Goal: Task Accomplishment & Management: Use online tool/utility

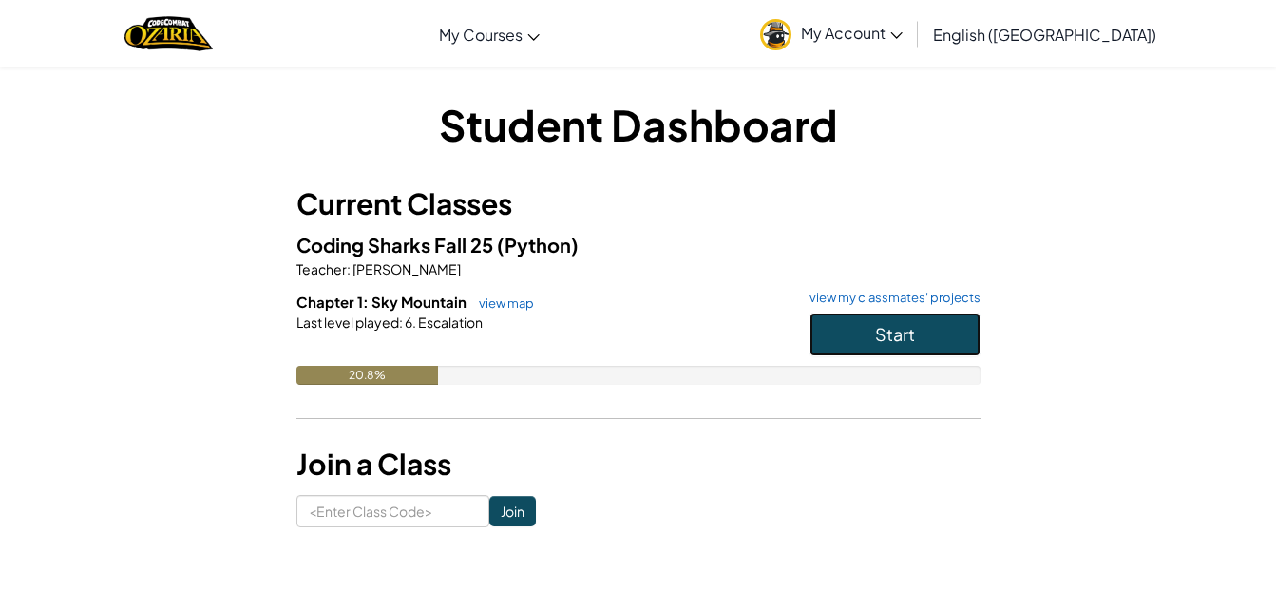
click at [873, 336] on button "Start" at bounding box center [895, 335] width 171 height 44
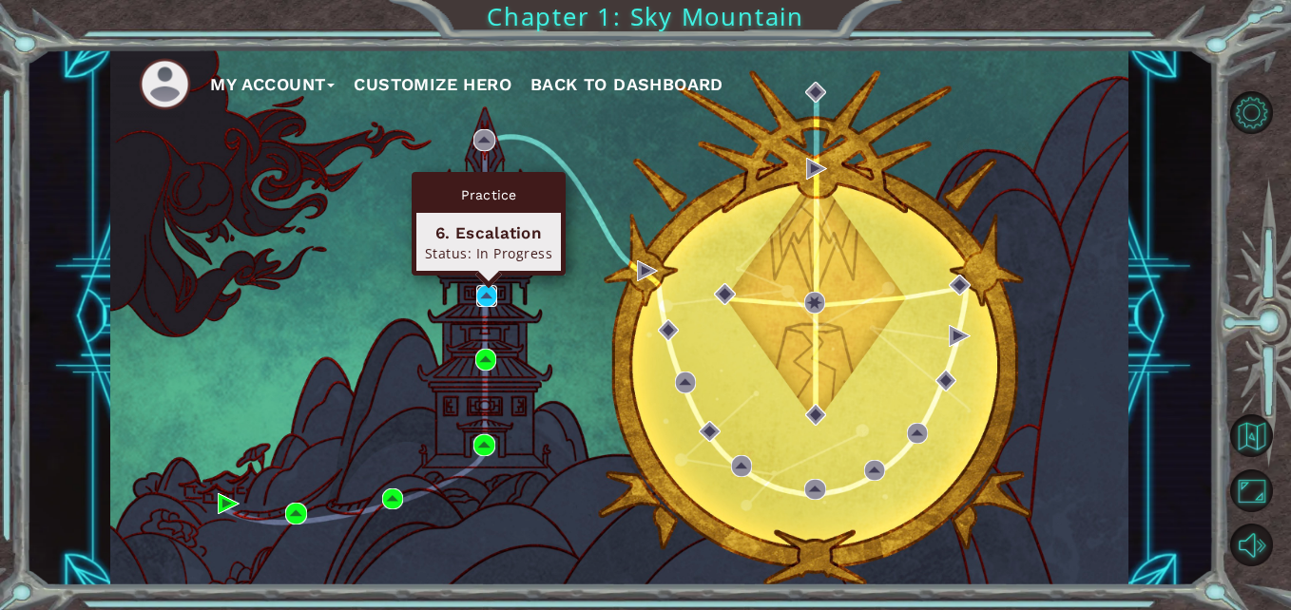
click at [492, 291] on img at bounding box center [486, 295] width 21 height 21
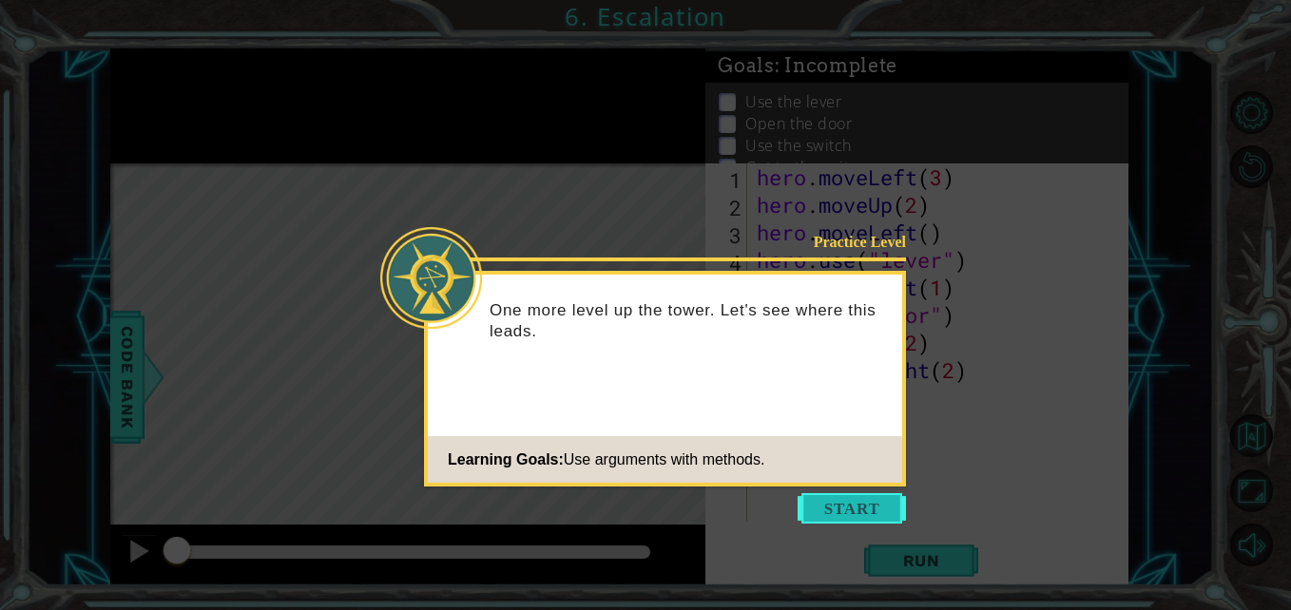
click at [815, 503] on button "Start" at bounding box center [851, 508] width 108 height 30
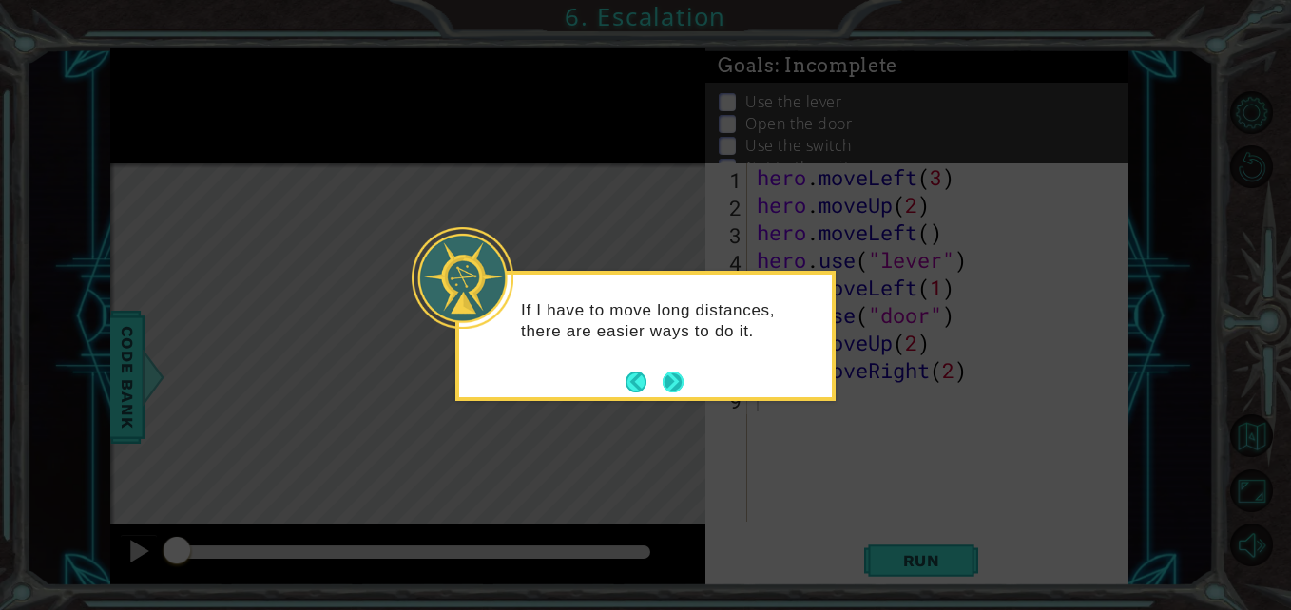
click at [682, 381] on button "Next" at bounding box center [672, 382] width 21 height 21
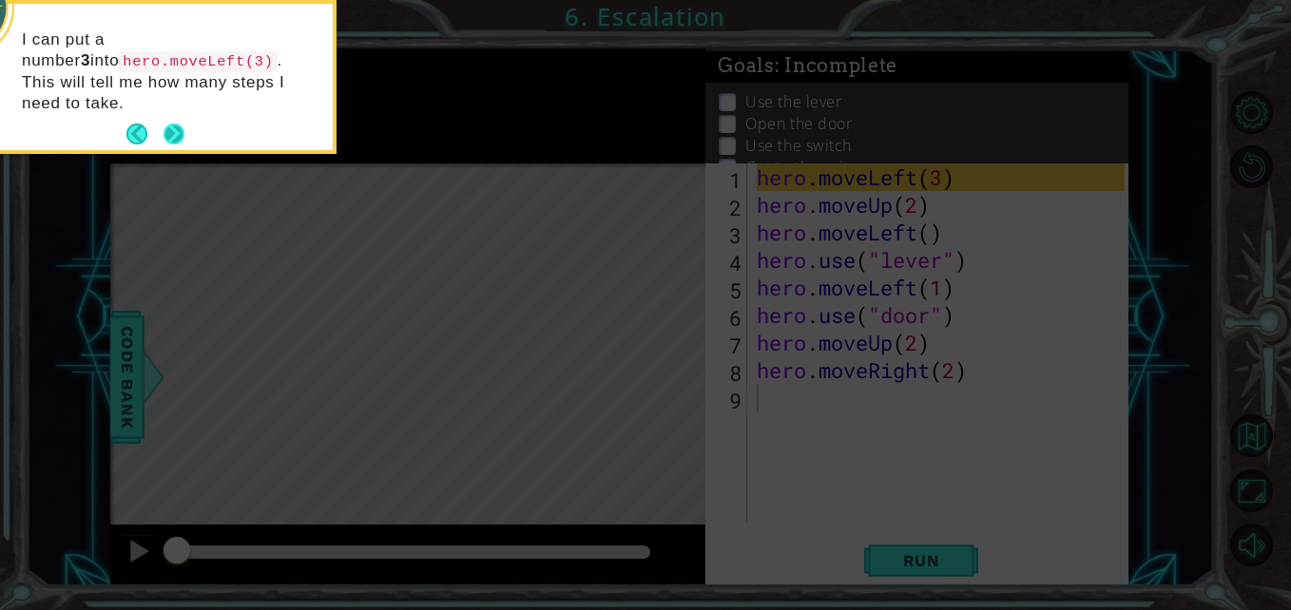
click at [170, 124] on button "Next" at bounding box center [173, 134] width 21 height 21
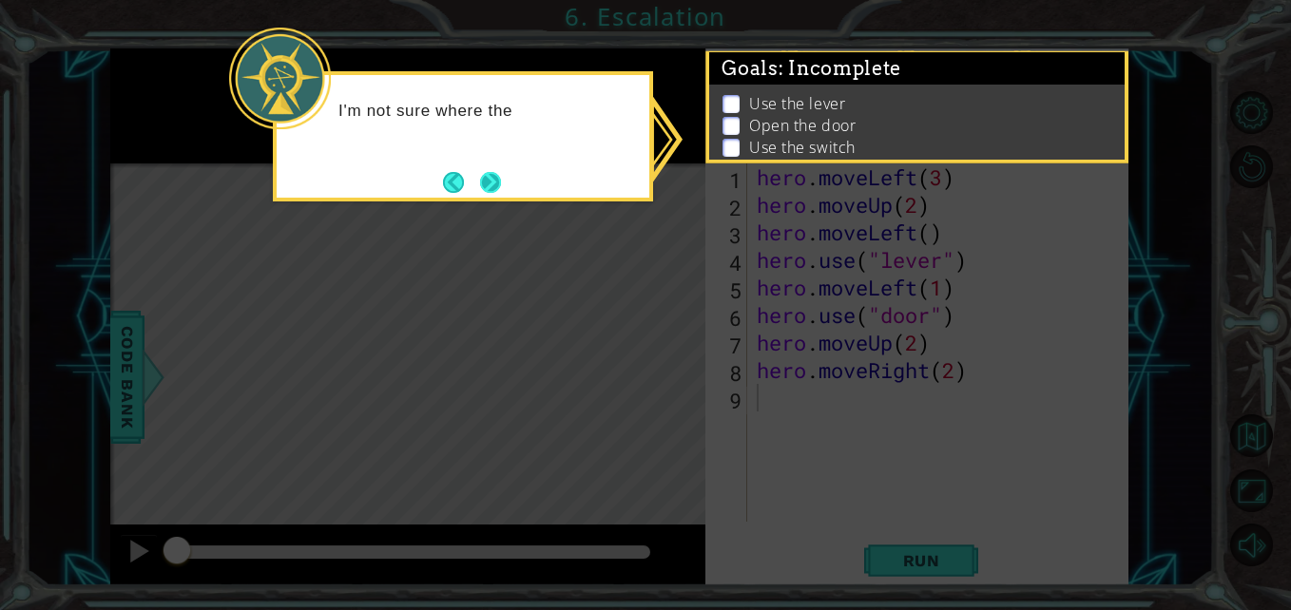
click at [487, 175] on button "Next" at bounding box center [490, 182] width 21 height 21
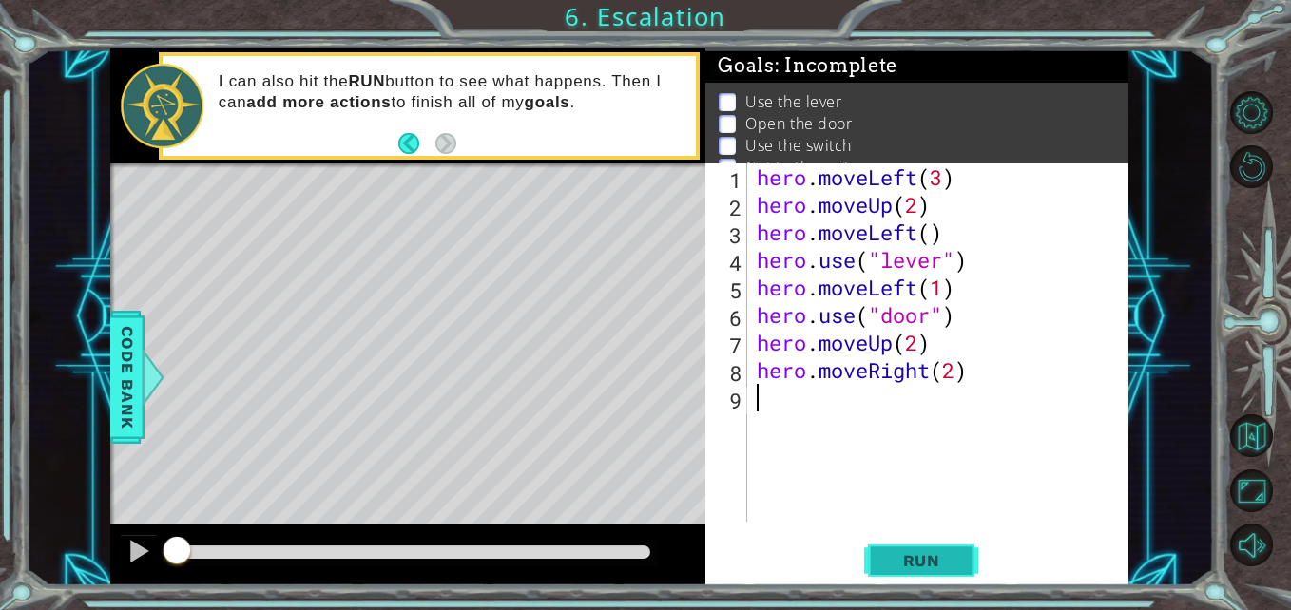
click at [937, 552] on span "Run" at bounding box center [921, 560] width 75 height 19
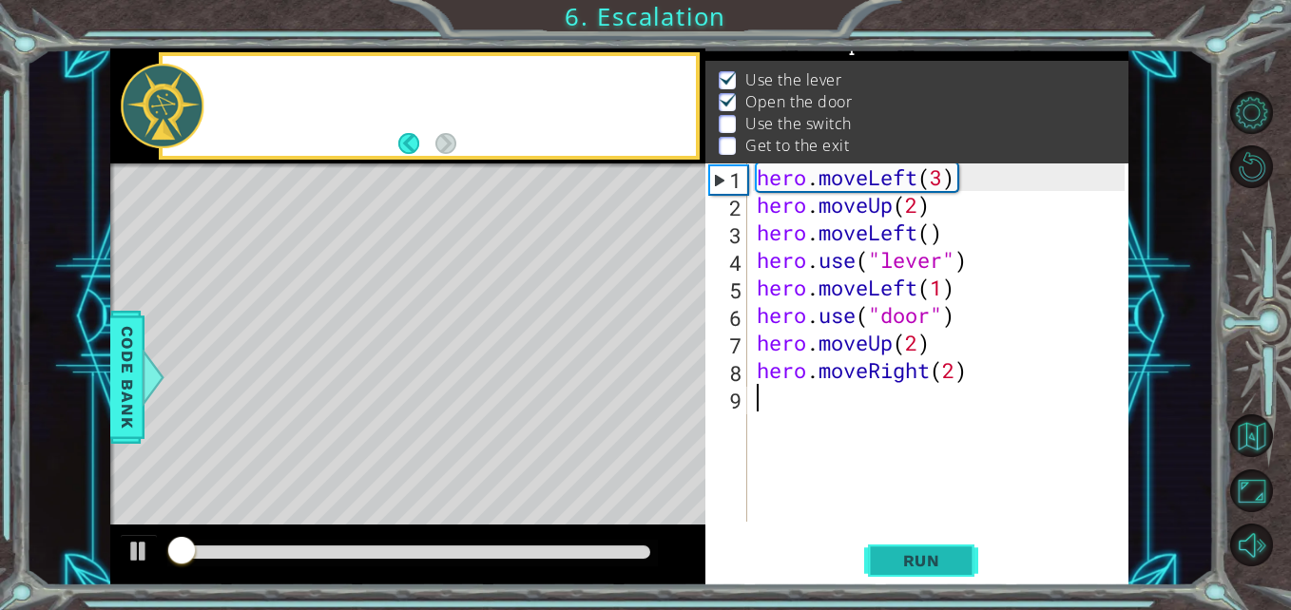
scroll to position [25, 0]
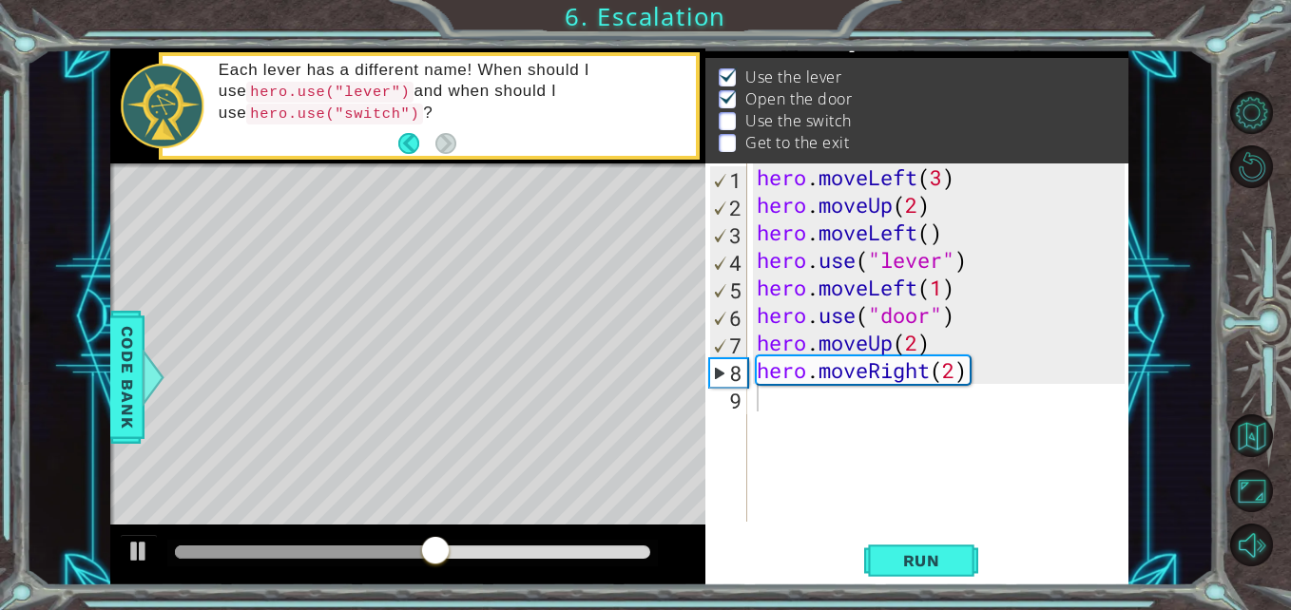
click at [424, 307] on div "Level Map" at bounding box center [549, 443] width 878 height 560
click at [796, 400] on div "hero . moveLeft ( 3 ) hero . moveUp ( 2 ) hero . moveLeft ( ) hero . use ( "lev…" at bounding box center [943, 369] width 380 height 413
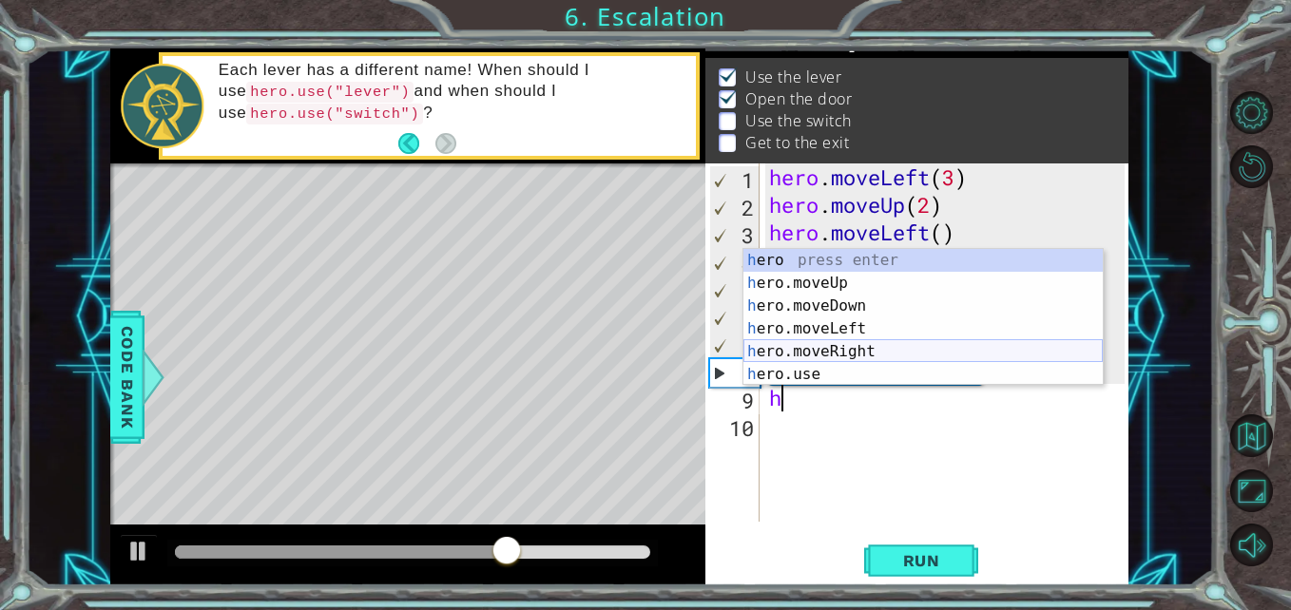
click at [824, 370] on div "h ero press enter h ero.moveUp press enter h ero.moveDown press enter h ero.mov…" at bounding box center [922, 340] width 359 height 182
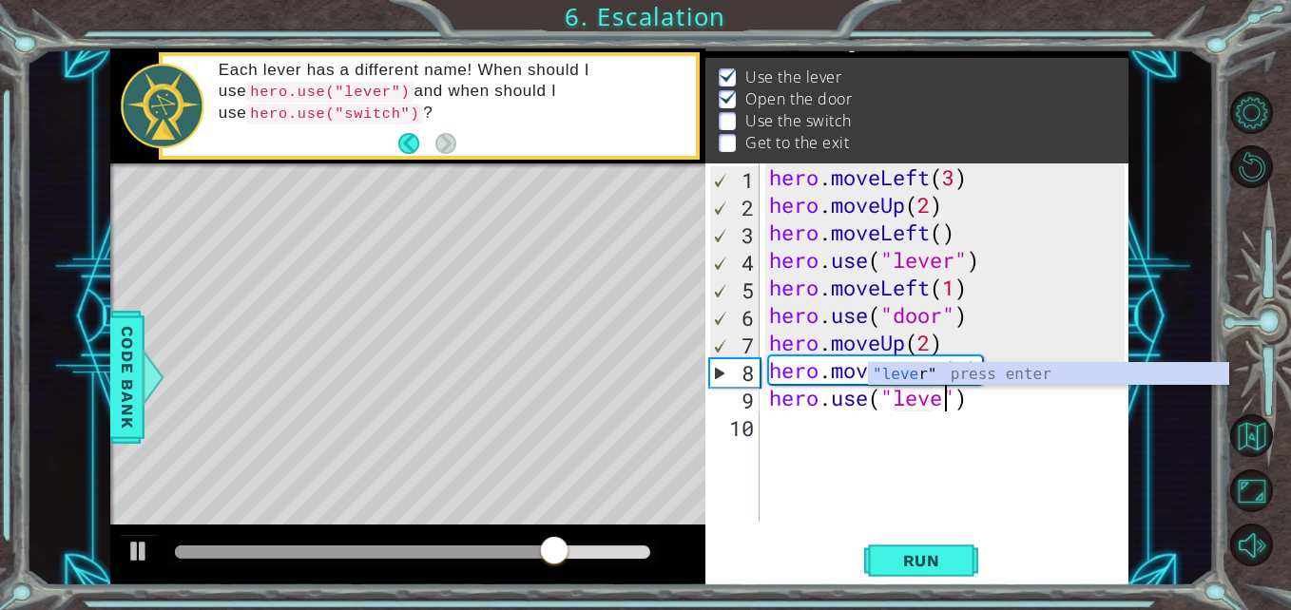
scroll to position [0, 9]
click at [913, 590] on div "1 ההההההההההההההההההההההההההההההההההההההההההההההההההההההההההההההההההההההההההההה…" at bounding box center [645, 305] width 1291 height 610
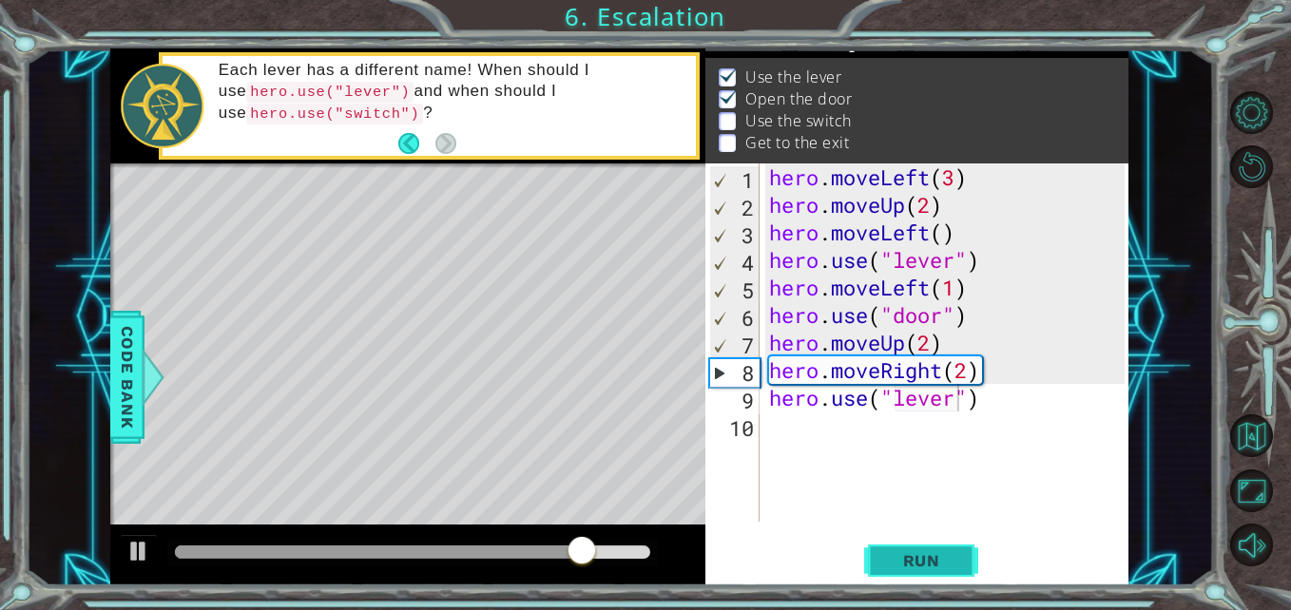
click at [930, 562] on span "Run" at bounding box center [921, 560] width 75 height 19
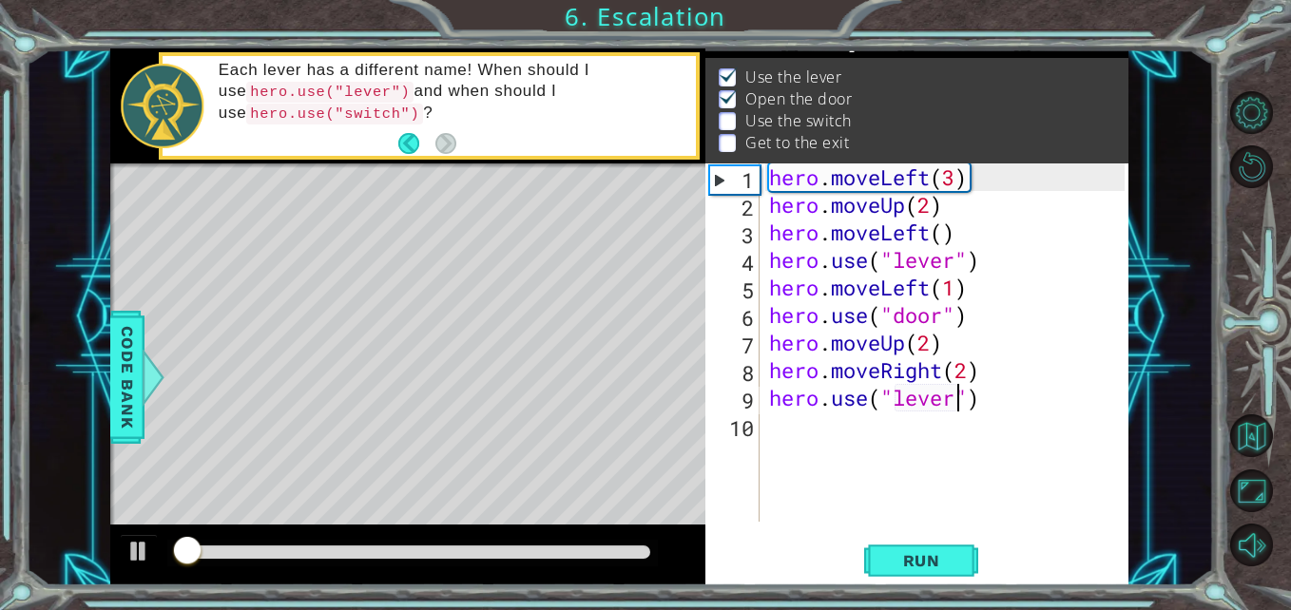
click at [534, 555] on div at bounding box center [412, 552] width 475 height 13
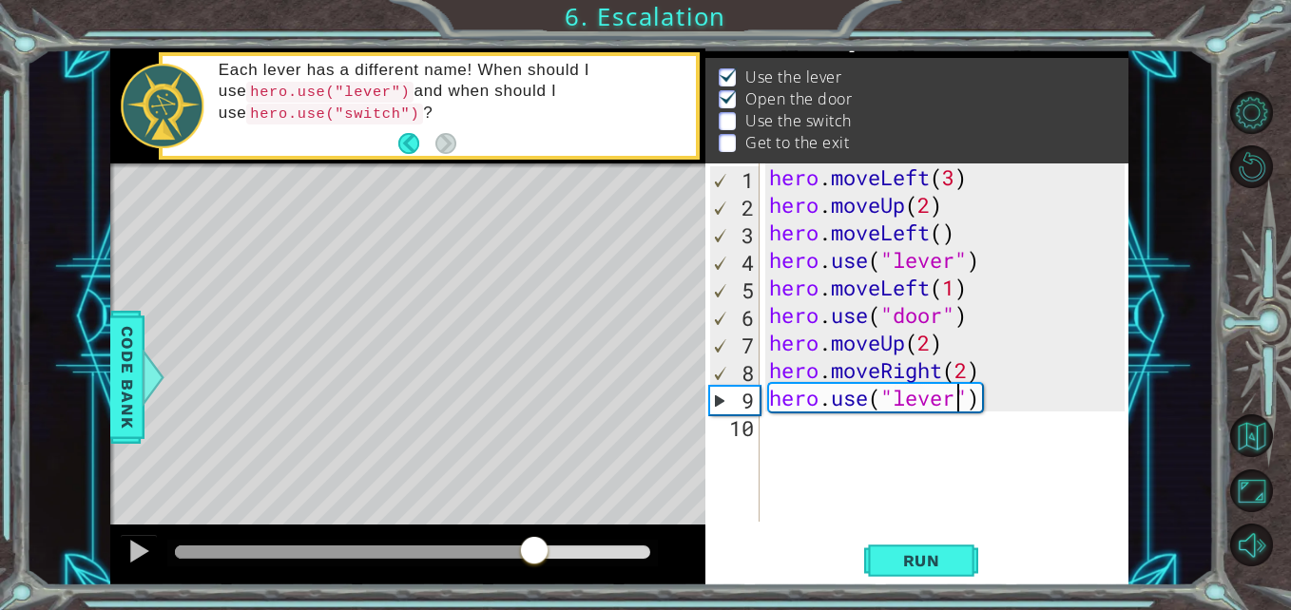
click at [469, 546] on div at bounding box center [354, 552] width 359 height 13
click at [147, 546] on div at bounding box center [138, 551] width 25 height 25
click at [366, 565] on div at bounding box center [412, 553] width 490 height 27
click at [400, 544] on div at bounding box center [412, 553] width 490 height 27
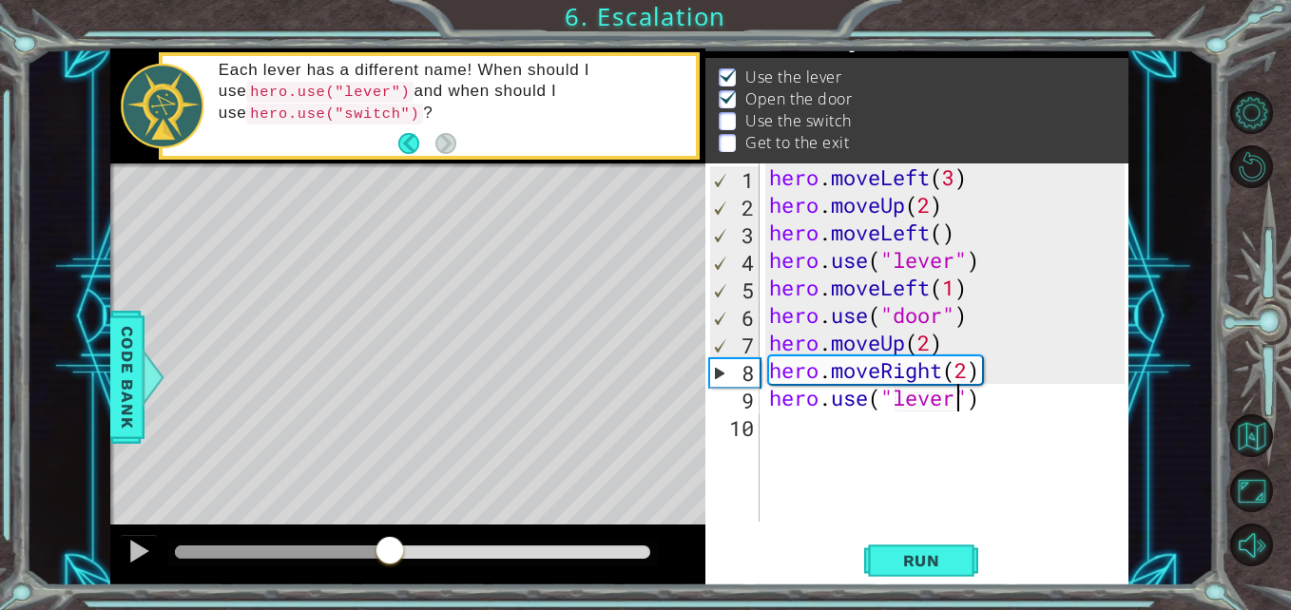
click at [389, 546] on div at bounding box center [282, 552] width 215 height 13
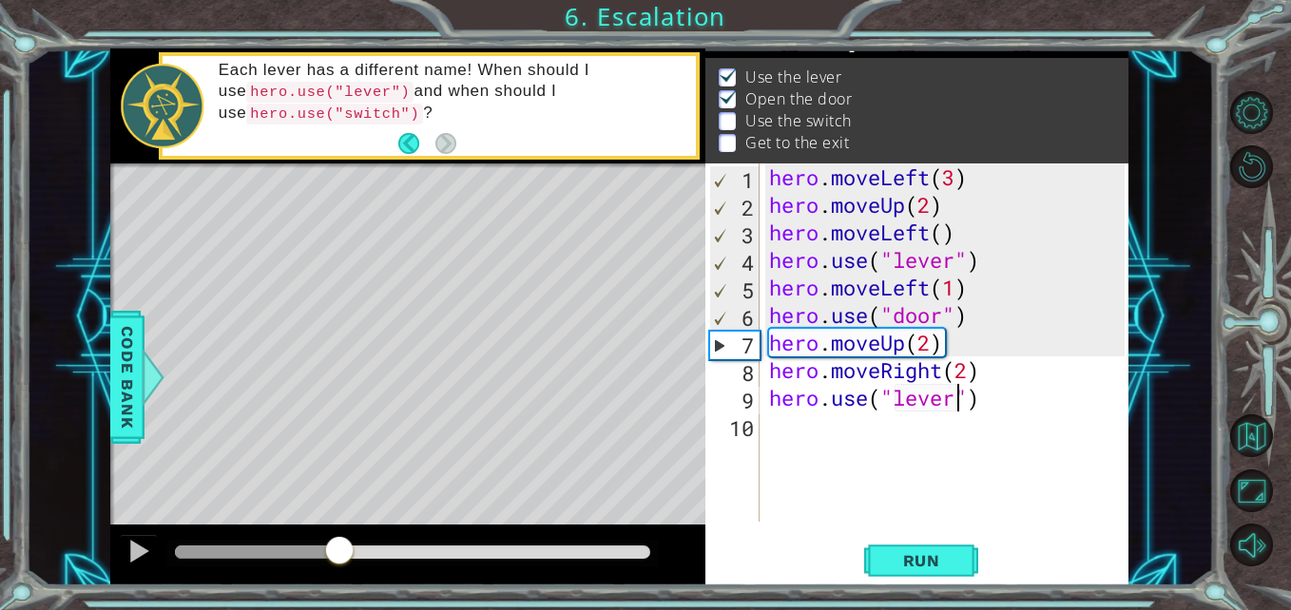
drag, startPoint x: 389, startPoint y: 546, endPoint x: 338, endPoint y: 546, distance: 50.4
click at [338, 546] on div at bounding box center [339, 552] width 34 height 34
click at [142, 543] on div at bounding box center [138, 551] width 25 height 25
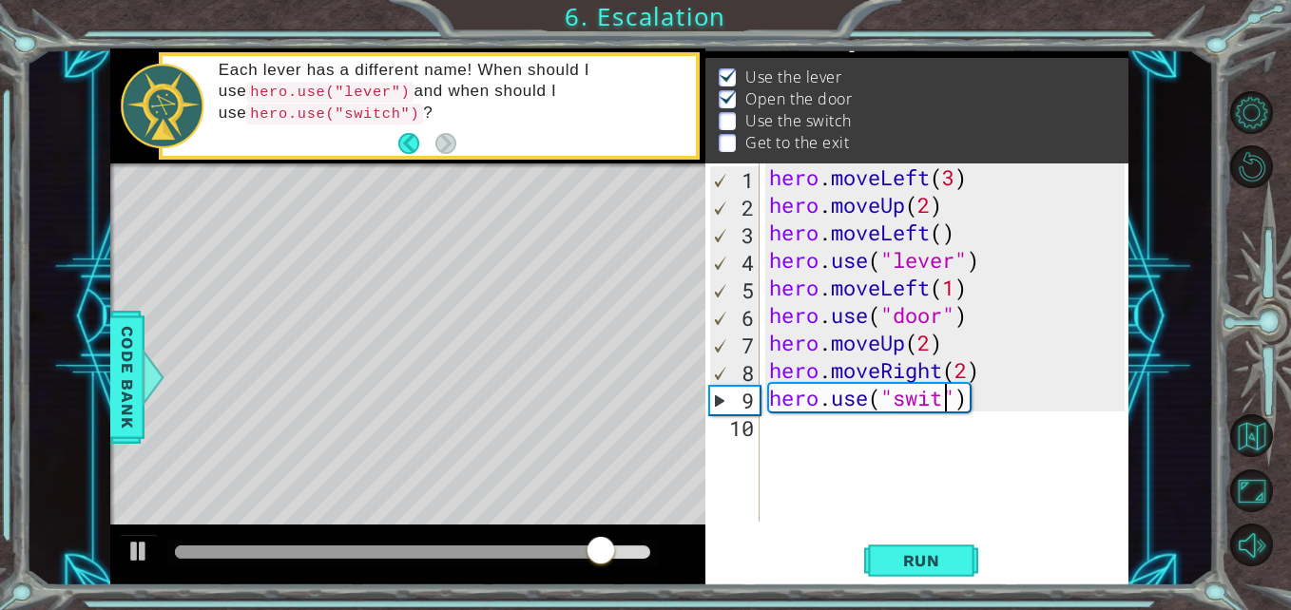
type textarea "hero.use("switch")"
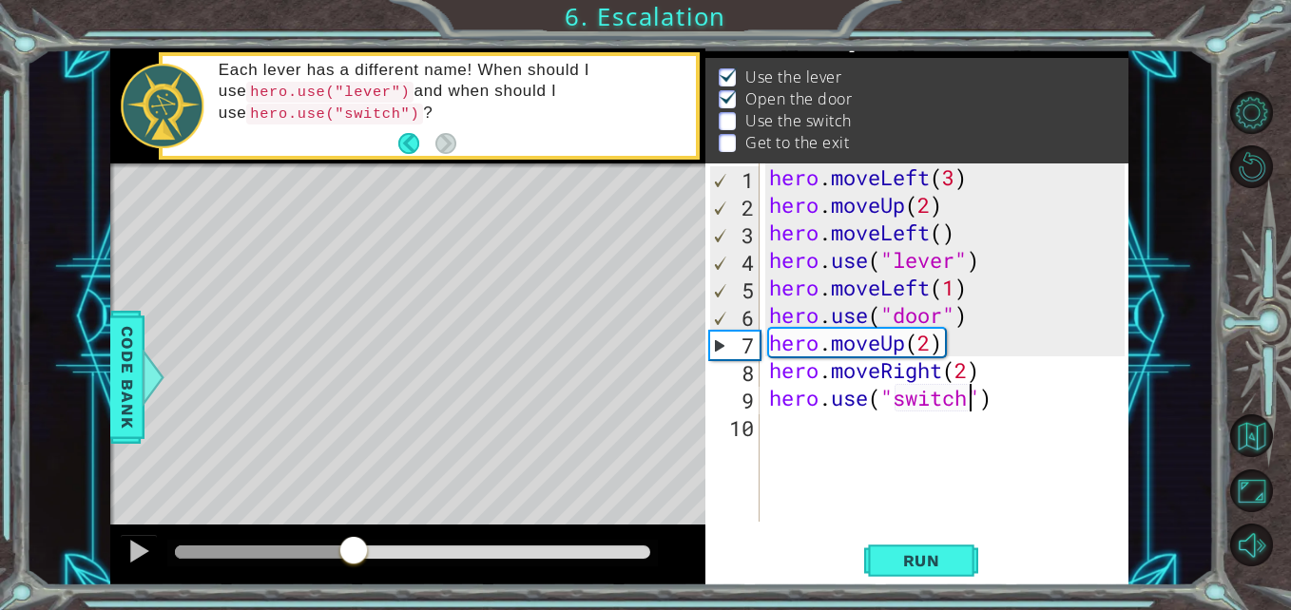
drag, startPoint x: 554, startPoint y: 557, endPoint x: 354, endPoint y: 552, distance: 200.6
click at [353, 552] on div at bounding box center [264, 552] width 178 height 13
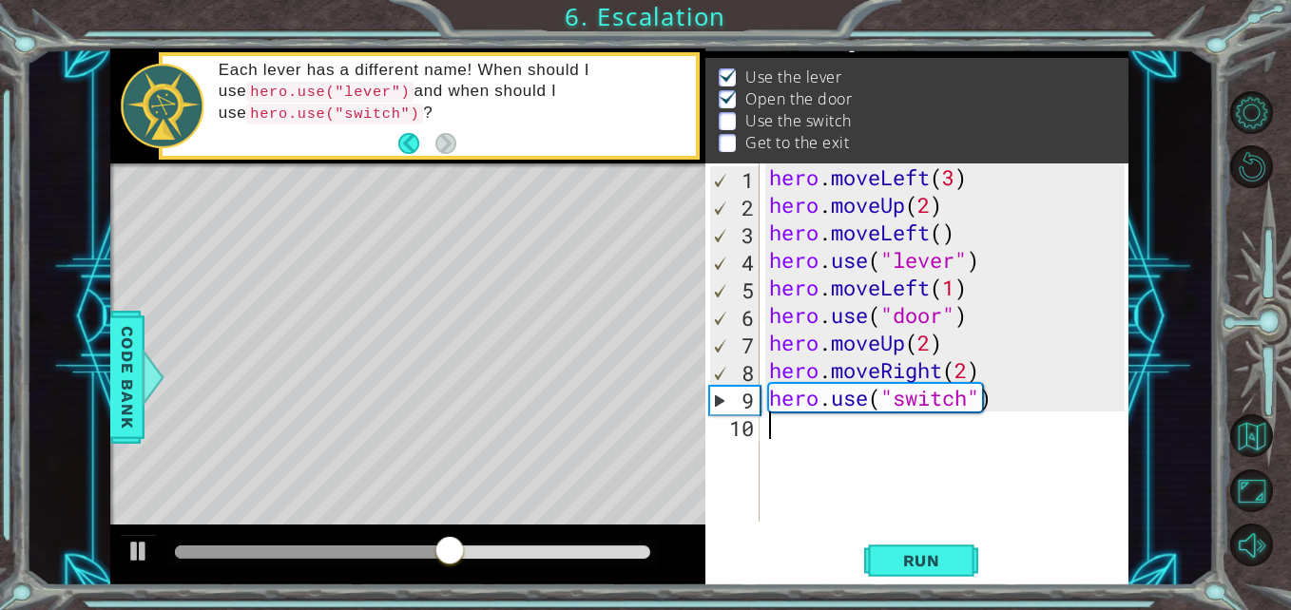
click at [973, 483] on div "hero . moveLeft ( 3 ) hero . moveUp ( 2 ) hero . moveLeft ( ) hero . use ( "lev…" at bounding box center [949, 369] width 369 height 413
click at [904, 550] on button "Run" at bounding box center [921, 561] width 114 height 42
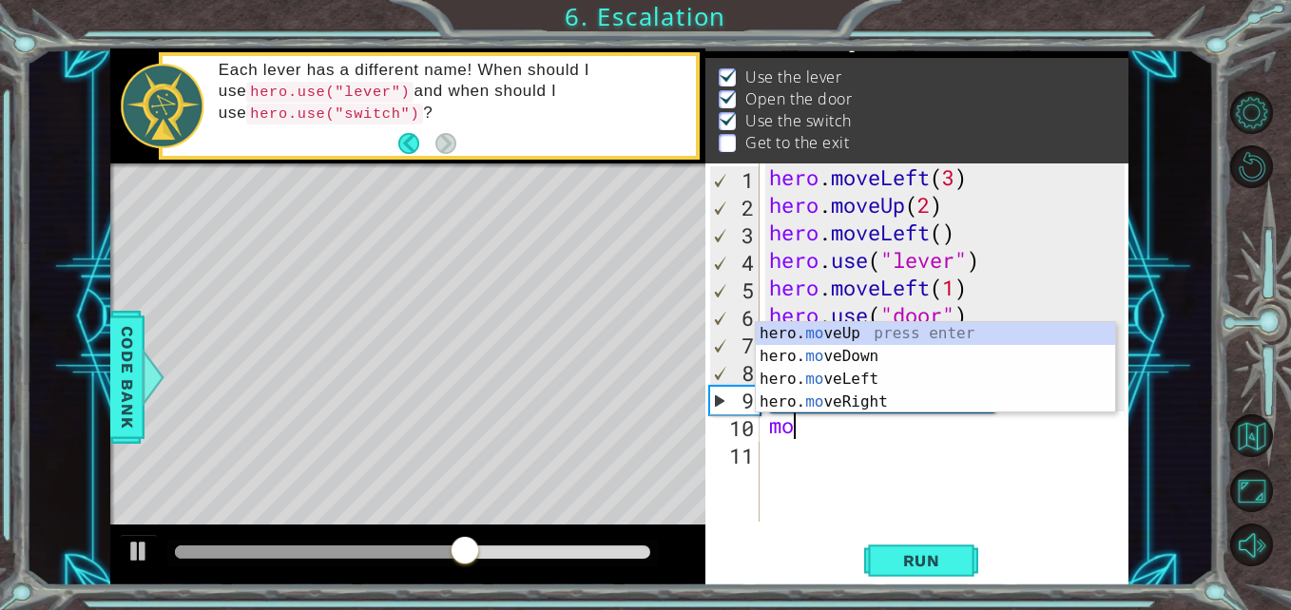
type textarea "m"
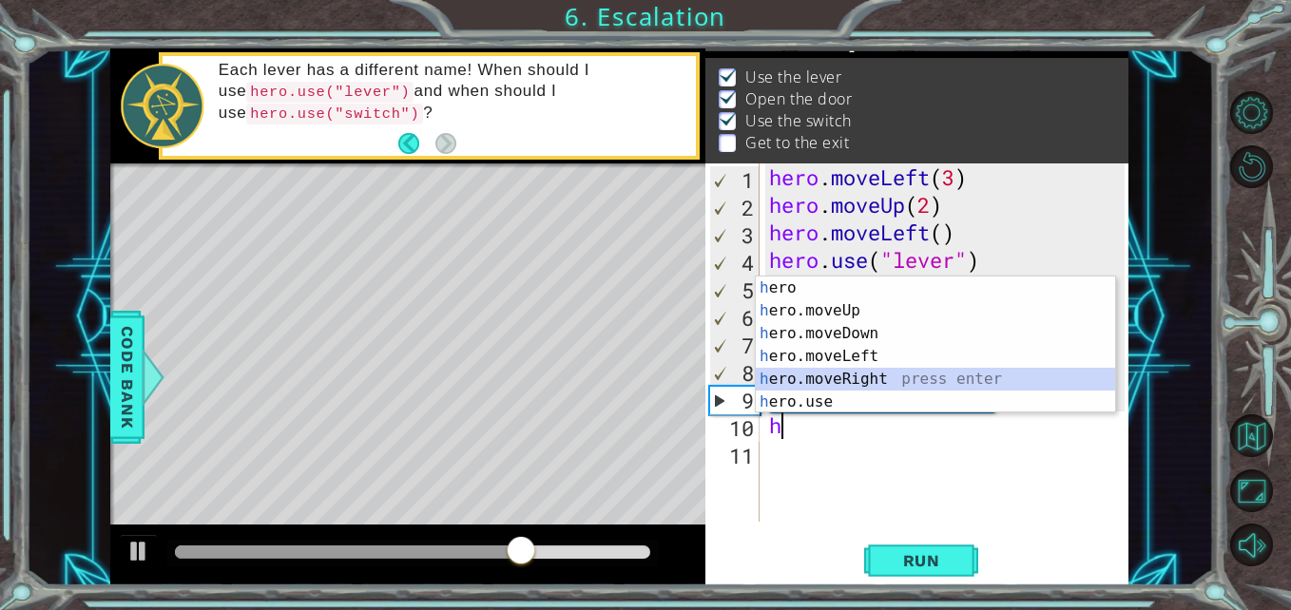
click at [892, 377] on div "h ero press enter h ero.moveUp press enter h ero.moveDown press enter h ero.mov…" at bounding box center [935, 368] width 359 height 182
type textarea "hero.moveRight(1)"
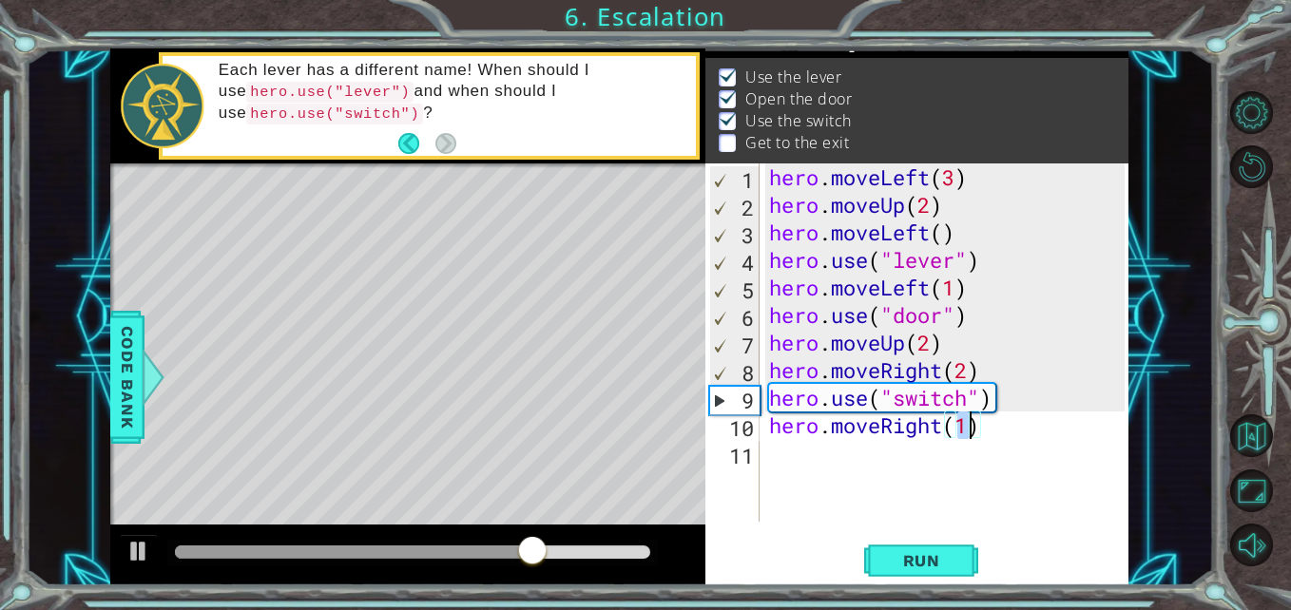
click at [814, 457] on div "hero . moveLeft ( 3 ) hero . moveUp ( 2 ) hero . moveLeft ( ) hero . use ( "lev…" at bounding box center [949, 369] width 369 height 413
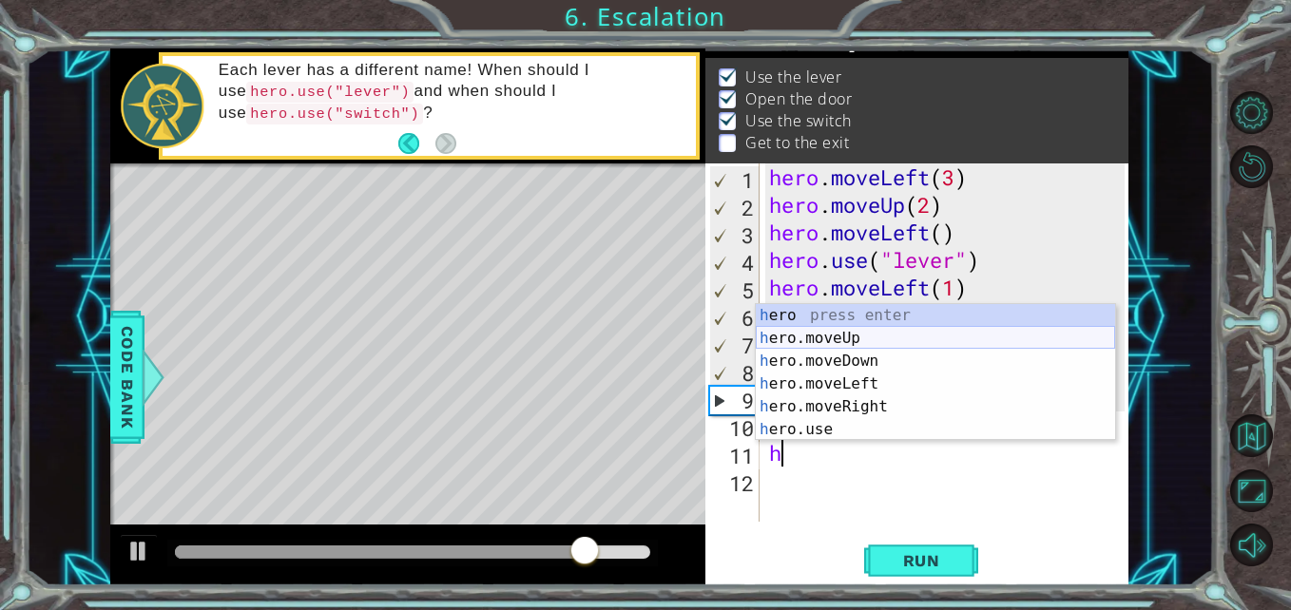
click at [887, 327] on div "h ero press enter h ero.moveUp press enter h ero.moveDown press enter h ero.mov…" at bounding box center [935, 395] width 359 height 182
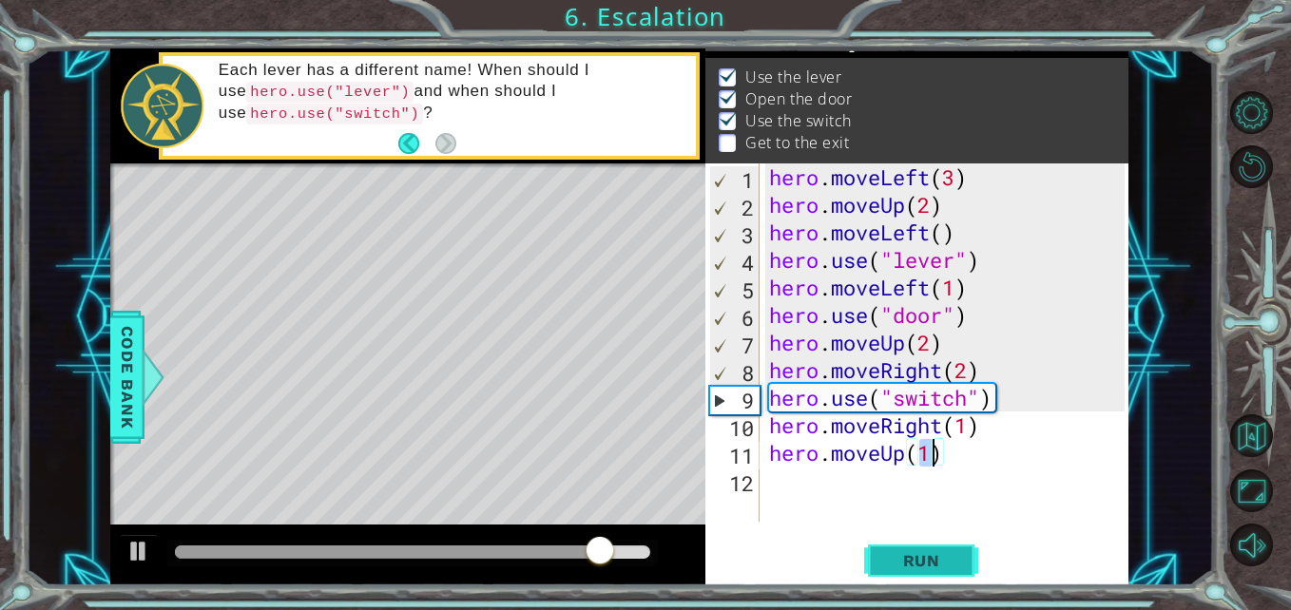
type textarea "hero.moveUp(1)"
click at [910, 562] on span "Run" at bounding box center [921, 560] width 75 height 19
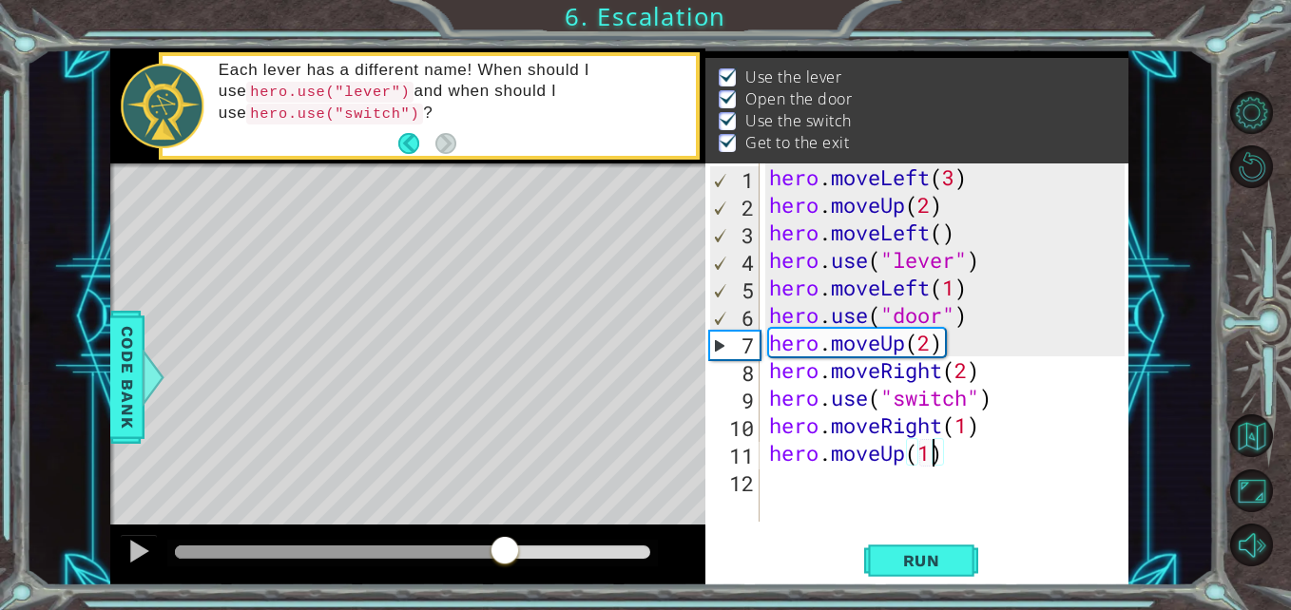
drag, startPoint x: 467, startPoint y: 547, endPoint x: 504, endPoint y: 548, distance: 37.1
click at [504, 548] on div at bounding box center [412, 552] width 475 height 13
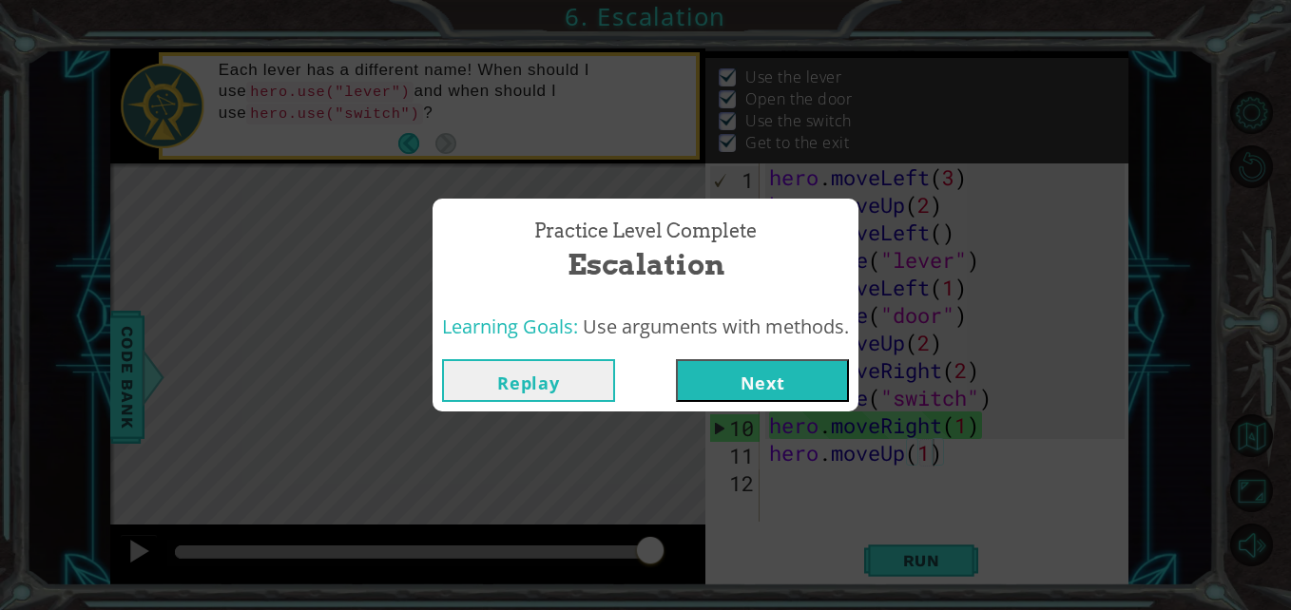
click at [789, 371] on button "Next" at bounding box center [762, 380] width 173 height 43
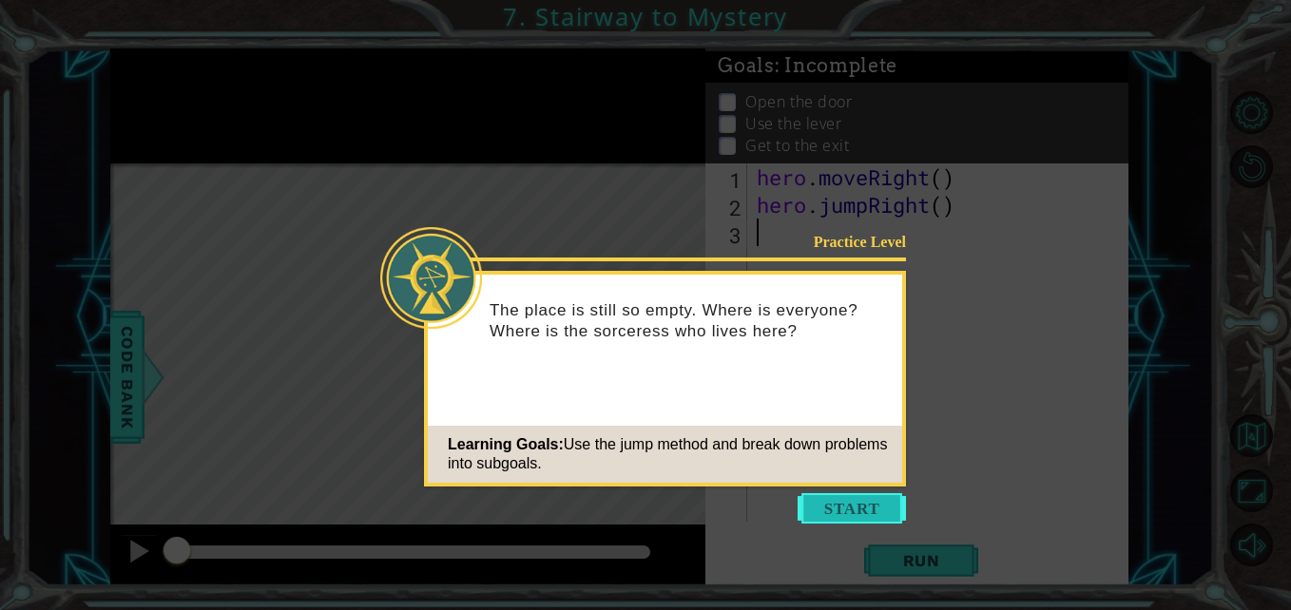
click at [835, 507] on button "Start" at bounding box center [851, 508] width 108 height 30
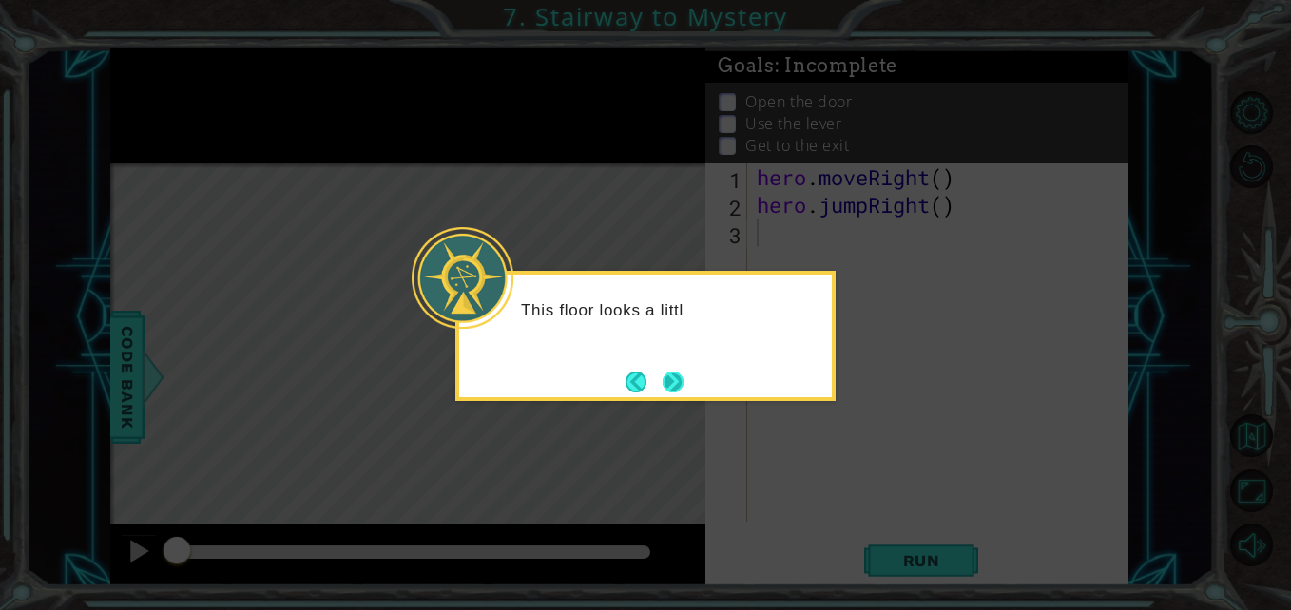
click at [669, 380] on button "Next" at bounding box center [672, 382] width 21 height 21
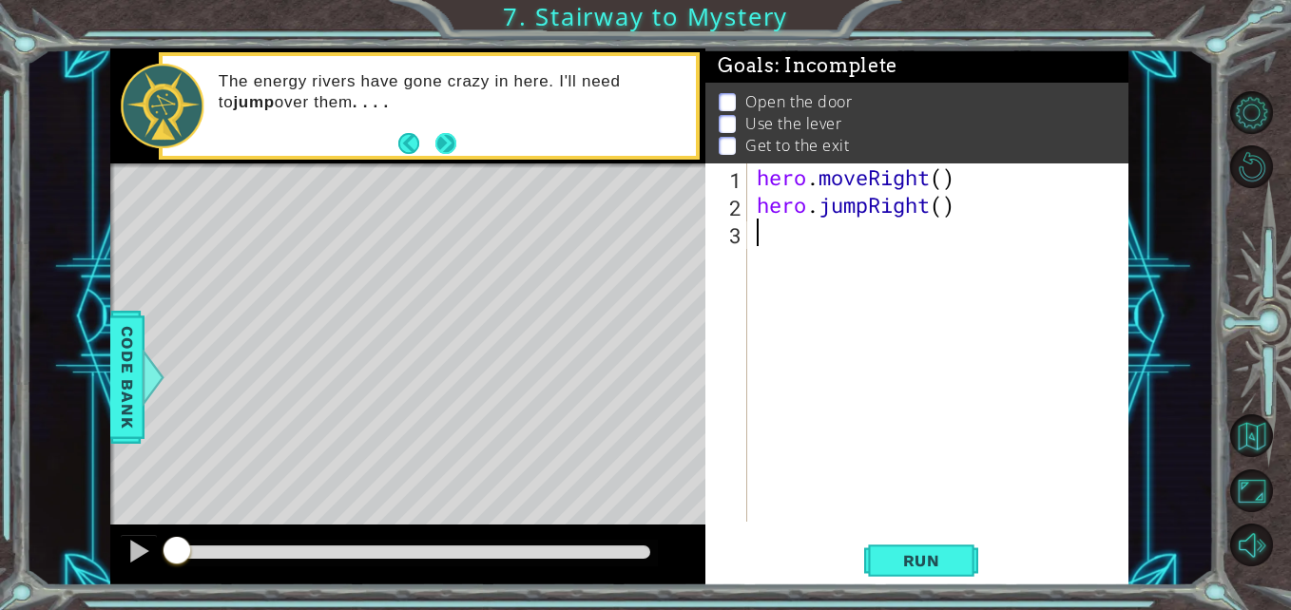
click at [435, 137] on button "Next" at bounding box center [445, 143] width 21 height 21
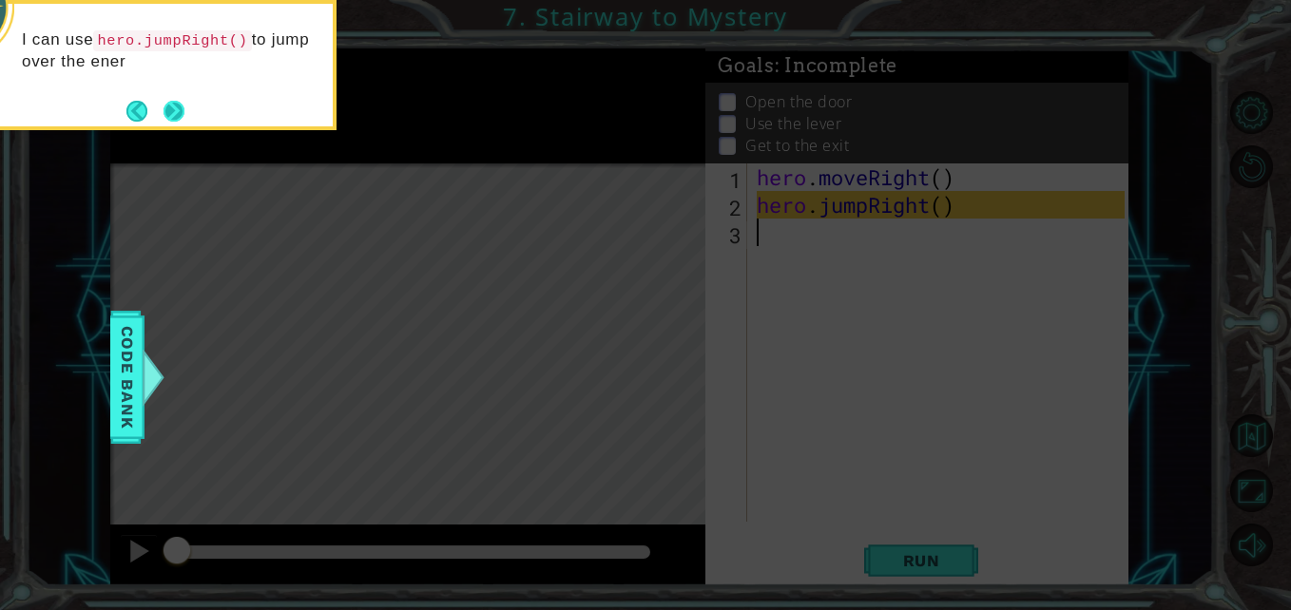
click at [173, 116] on button "Next" at bounding box center [173, 111] width 21 height 21
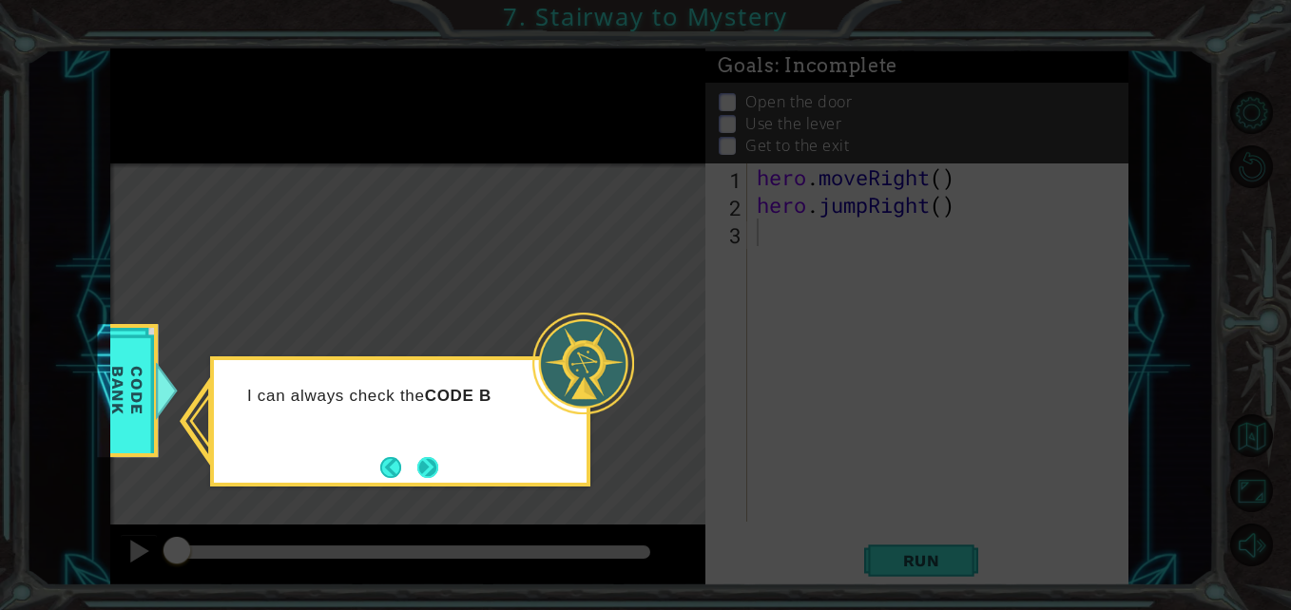
click at [437, 474] on button "Next" at bounding box center [427, 467] width 21 height 21
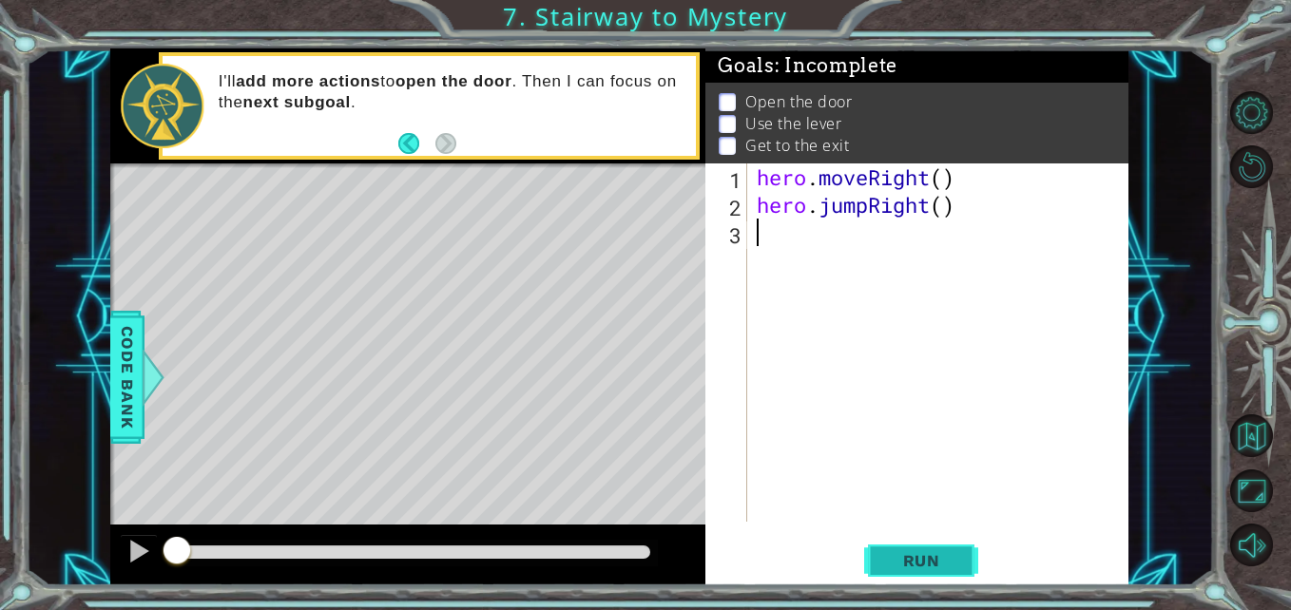
click at [921, 566] on span "Run" at bounding box center [921, 560] width 75 height 19
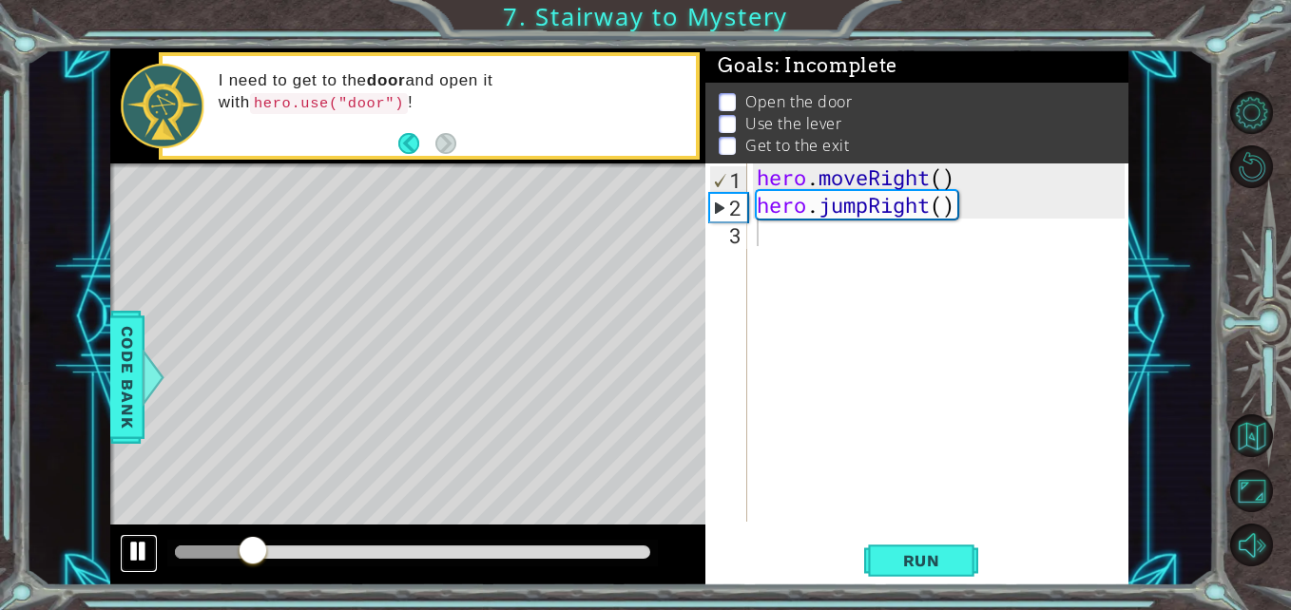
click at [134, 543] on div at bounding box center [138, 551] width 25 height 25
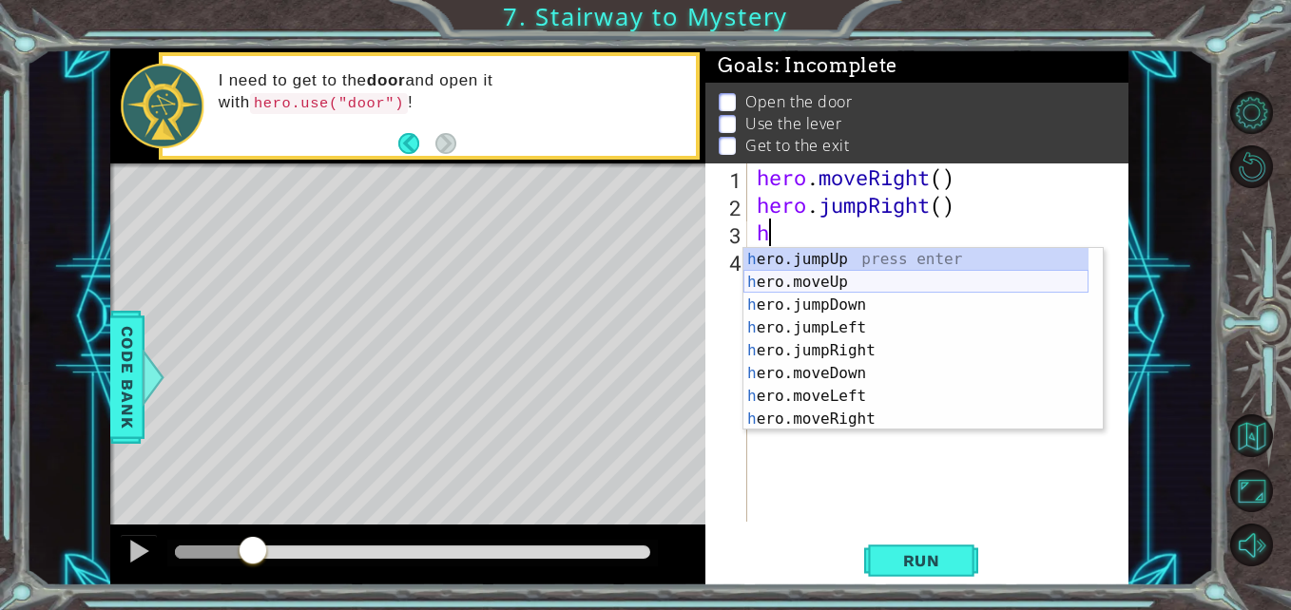
click at [831, 281] on div "h ero.jumpUp press enter h ero.moveUp press enter h ero.jumpDown press enter h …" at bounding box center [915, 362] width 345 height 228
type textarea "hero.moveUp(1)"
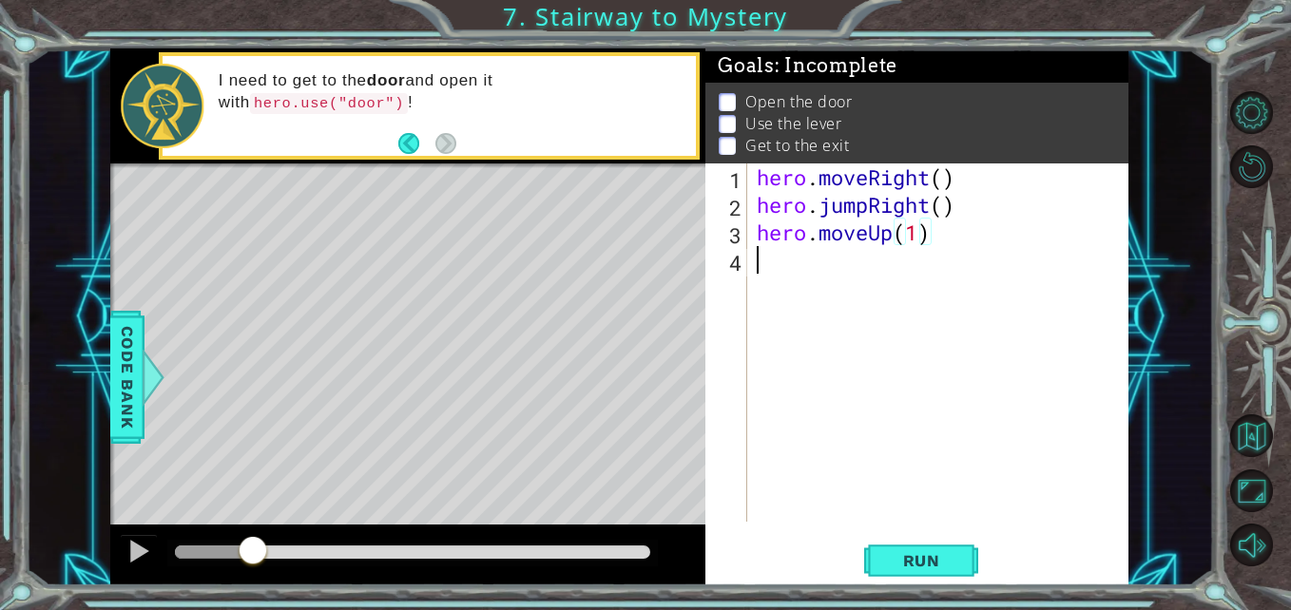
click at [816, 268] on div "hero . moveRight ( ) hero . jumpRight ( ) hero . moveUp ( 1 )" at bounding box center [943, 369] width 380 height 413
type textarea "h"
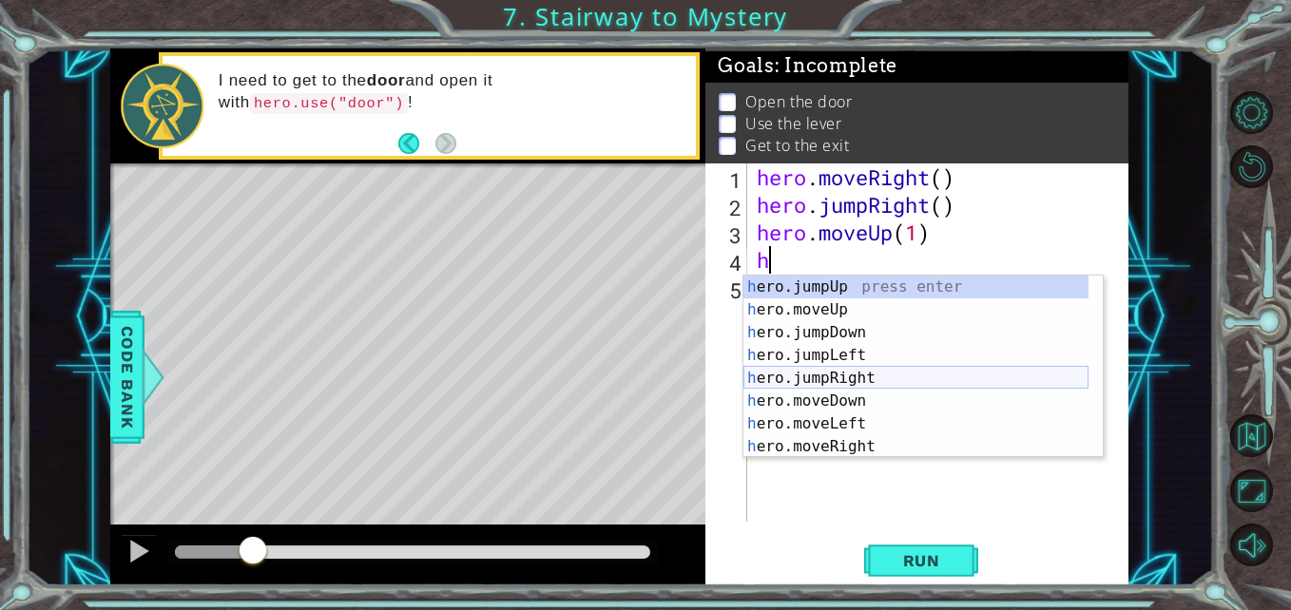
click at [872, 369] on div "h ero.jumpUp press enter h ero.moveUp press enter h ero.jumpDown press enter h …" at bounding box center [915, 390] width 345 height 228
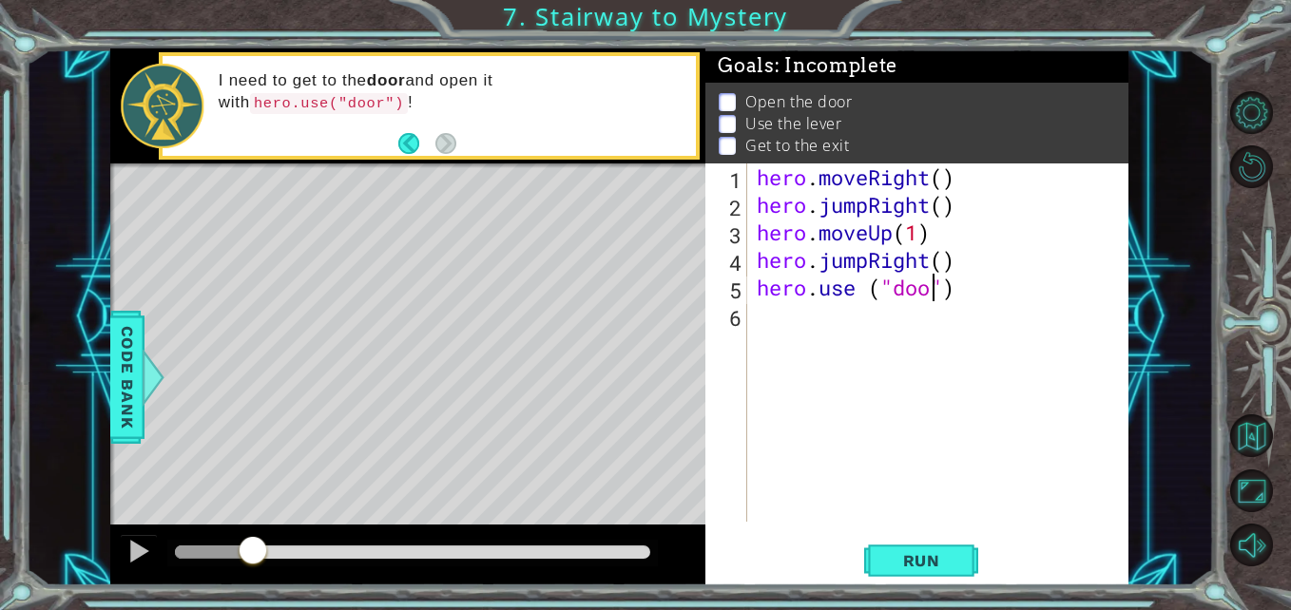
scroll to position [0, 9]
click at [908, 551] on span "Run" at bounding box center [921, 560] width 75 height 19
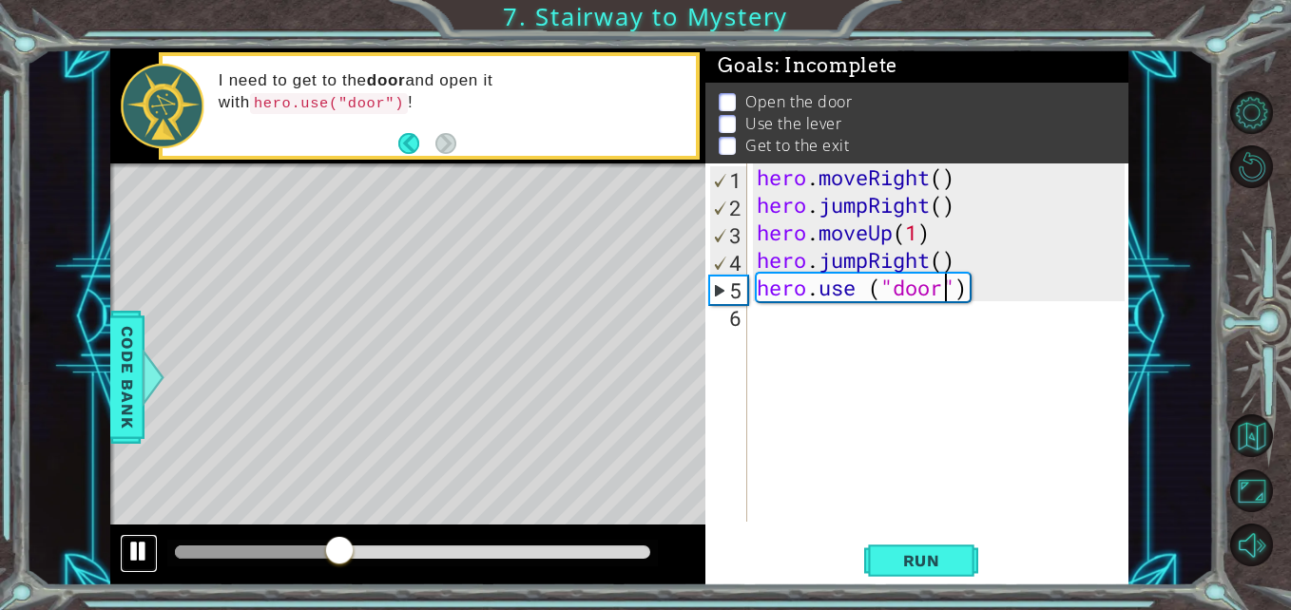
click at [141, 549] on div at bounding box center [138, 551] width 25 height 25
click at [931, 255] on div "hero . moveRight ( ) hero . jumpRight ( ) hero . moveUp ( 1 ) hero . jumpRight …" at bounding box center [943, 369] width 380 height 413
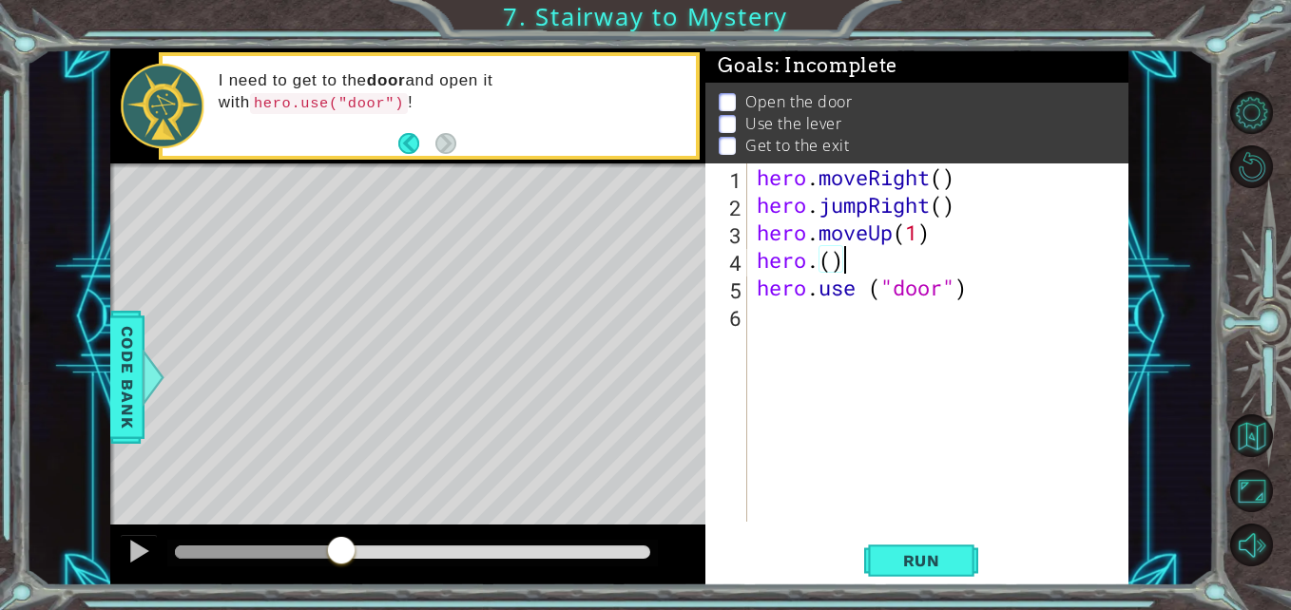
click at [931, 255] on div "hero . moveRight ( ) hero . jumpRight ( ) hero . moveUp ( 1 ) hero . ( ) hero .…" at bounding box center [943, 369] width 380 height 413
click at [931, 255] on div "hero . moveRight ( ) hero . jumpRight ( ) hero . moveUp ( 1 ) hero . jumpRight …" at bounding box center [938, 342] width 371 height 358
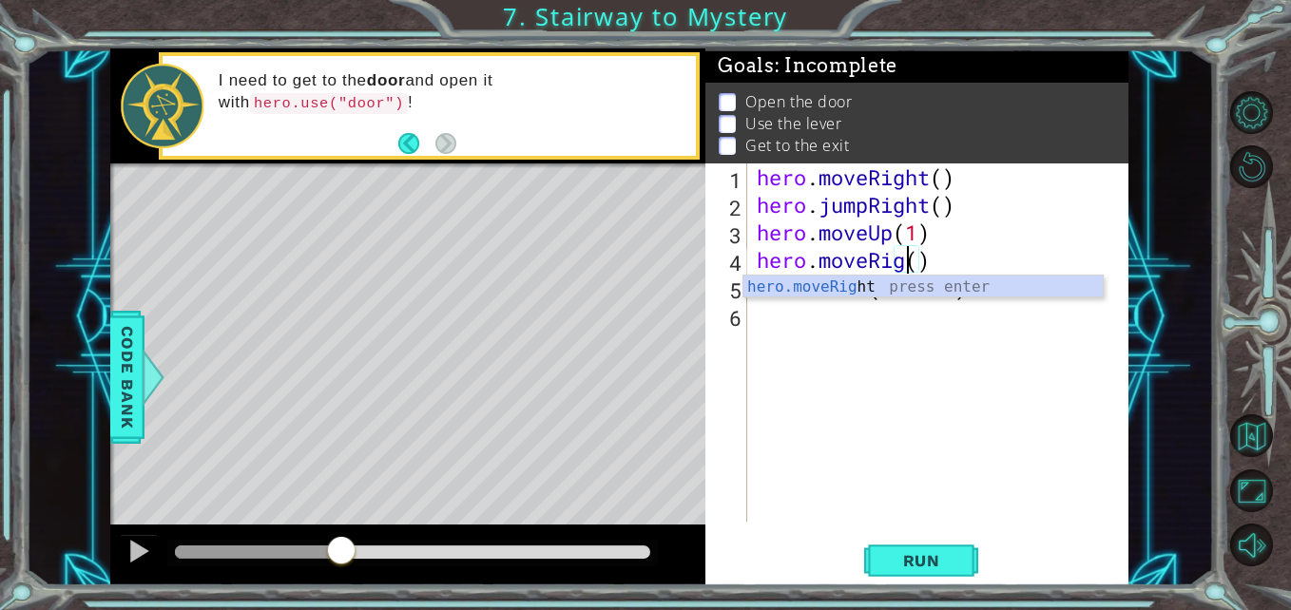
type textarea "hero.moveRight()"
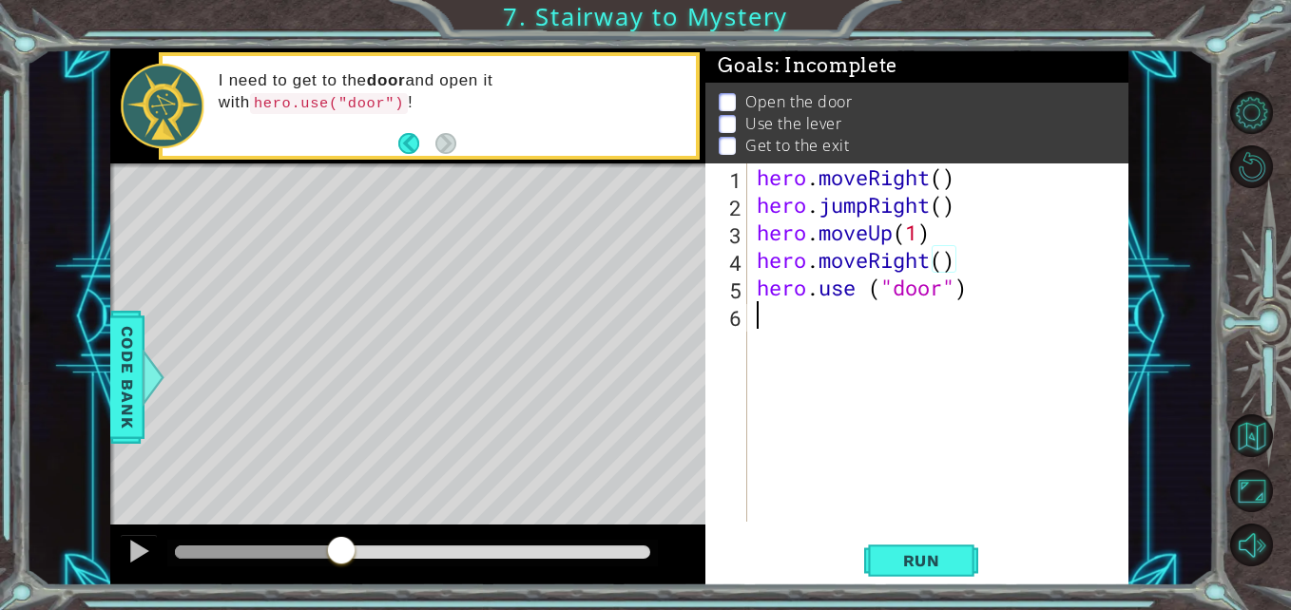
click at [995, 318] on div "hero . moveRight ( ) hero . jumpRight ( ) hero . moveUp ( 1 ) hero . moveRight …" at bounding box center [943, 369] width 380 height 413
click at [286, 548] on div at bounding box center [258, 552] width 166 height 13
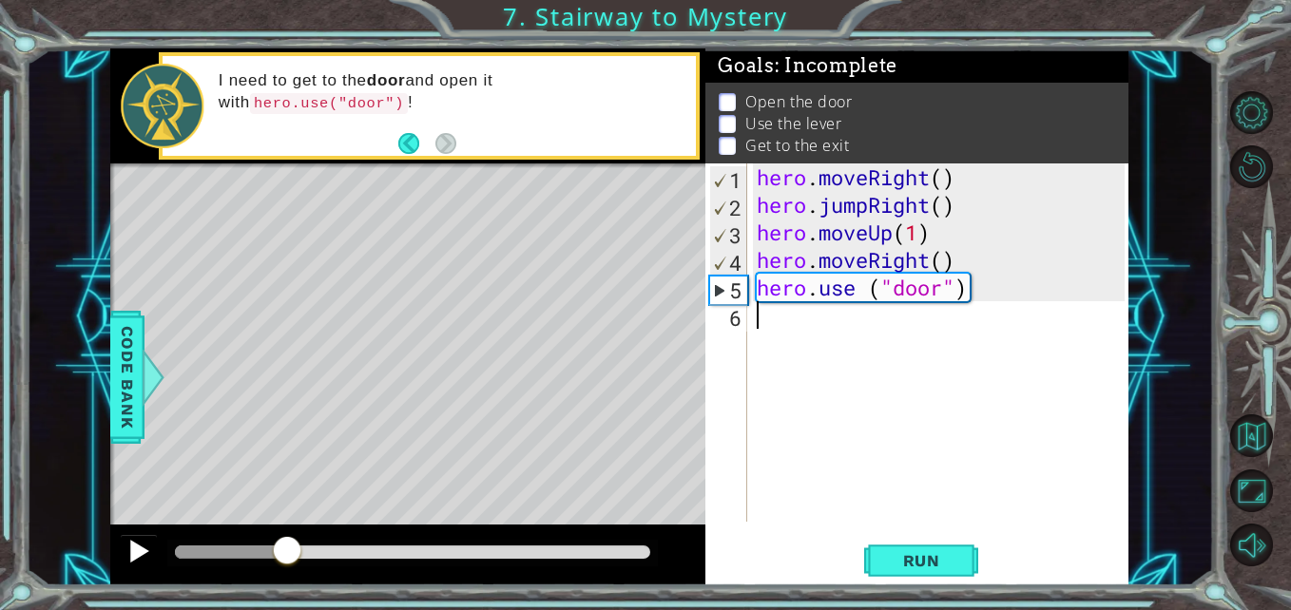
drag, startPoint x: 286, startPoint y: 548, endPoint x: 150, endPoint y: 547, distance: 135.9
drag, startPoint x: 150, startPoint y: 547, endPoint x: 130, endPoint y: 552, distance: 20.5
click at [130, 552] on div at bounding box center [138, 551] width 25 height 25
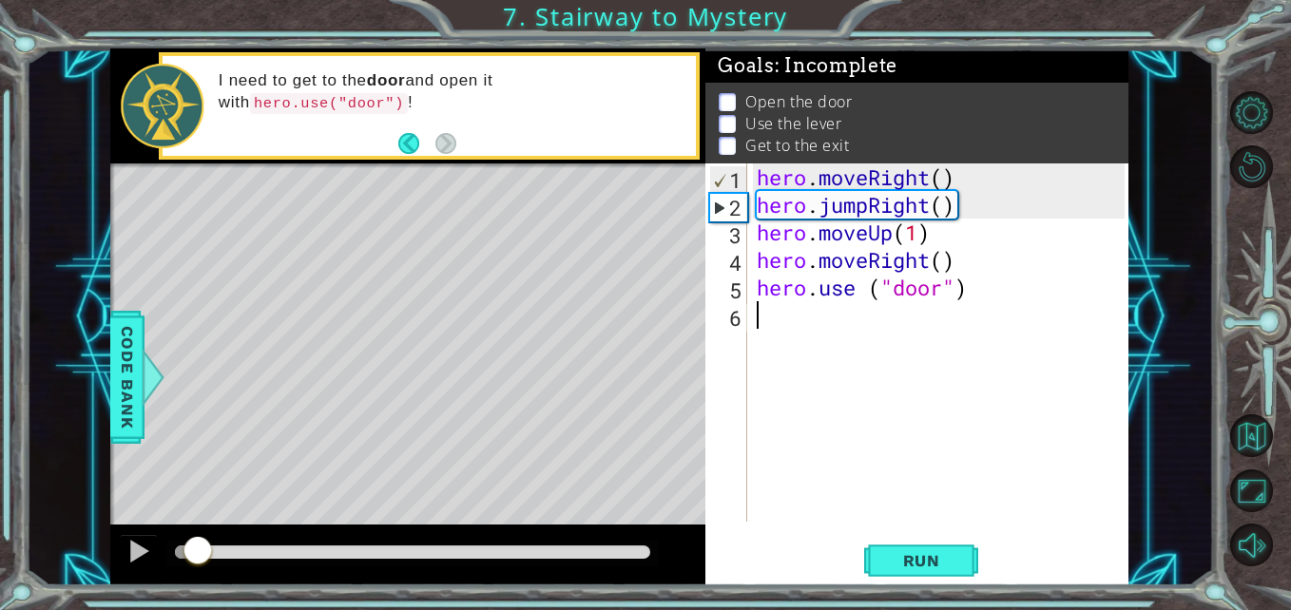
drag, startPoint x: 197, startPoint y: 548, endPoint x: 52, endPoint y: 568, distance: 145.8
click at [52, 568] on div "1 ההההההההההההההההההההההההההההההההההההההההההההההההההההההההההההההההההההההההההההה…" at bounding box center [619, 316] width 1187 height 537
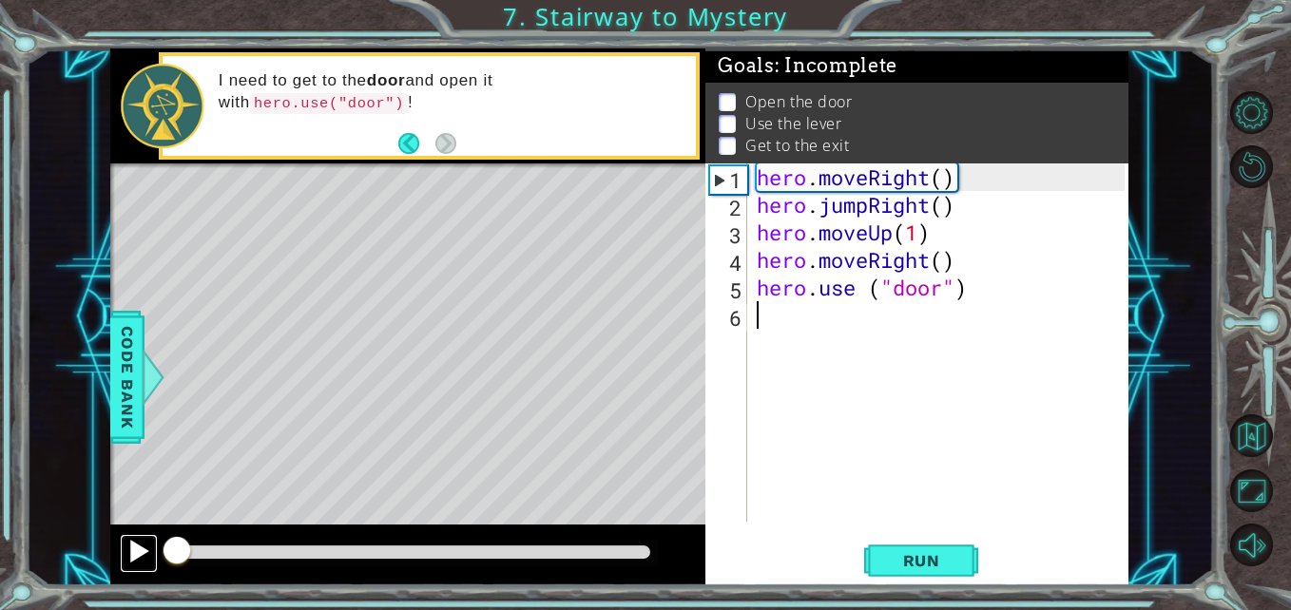
click at [123, 550] on button at bounding box center [139, 553] width 38 height 39
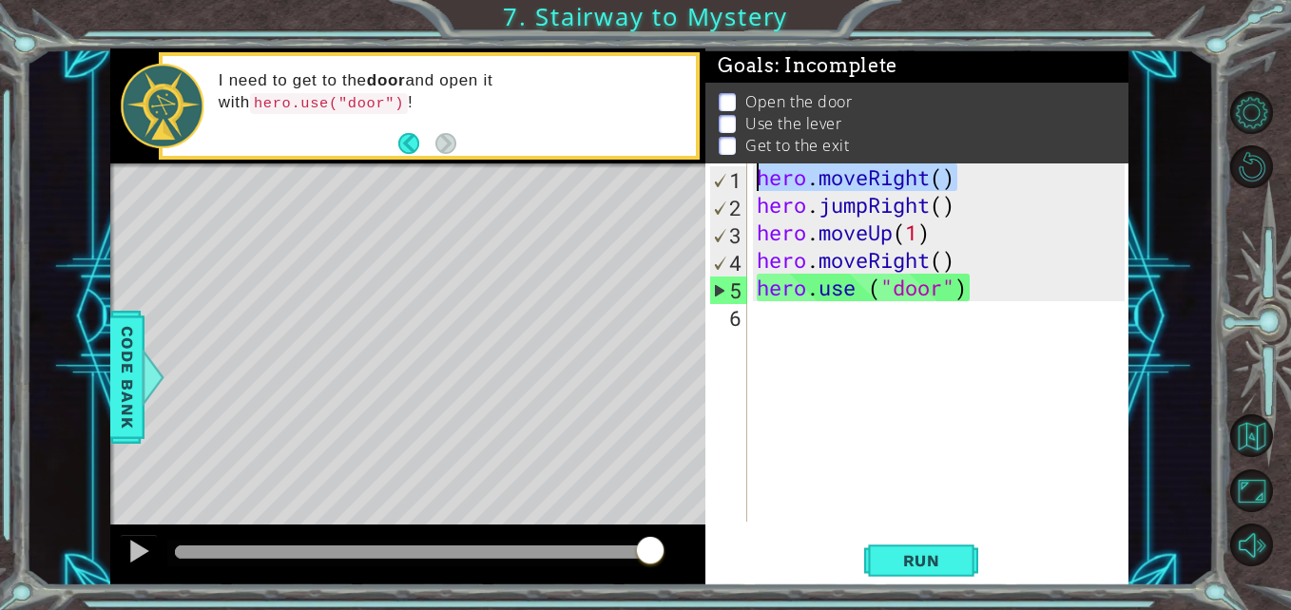
drag, startPoint x: 979, startPoint y: 172, endPoint x: 761, endPoint y: 181, distance: 217.8
click at [761, 181] on div "hero . moveRight ( ) hero . jumpRight ( ) hero . moveUp ( 1 ) hero . moveRight …" at bounding box center [943, 369] width 380 height 413
click at [958, 259] on div "hero . moveRight ( ) hero . jumpRight ( ) hero . moveUp ( 1 ) hero . moveRight …" at bounding box center [943, 369] width 380 height 413
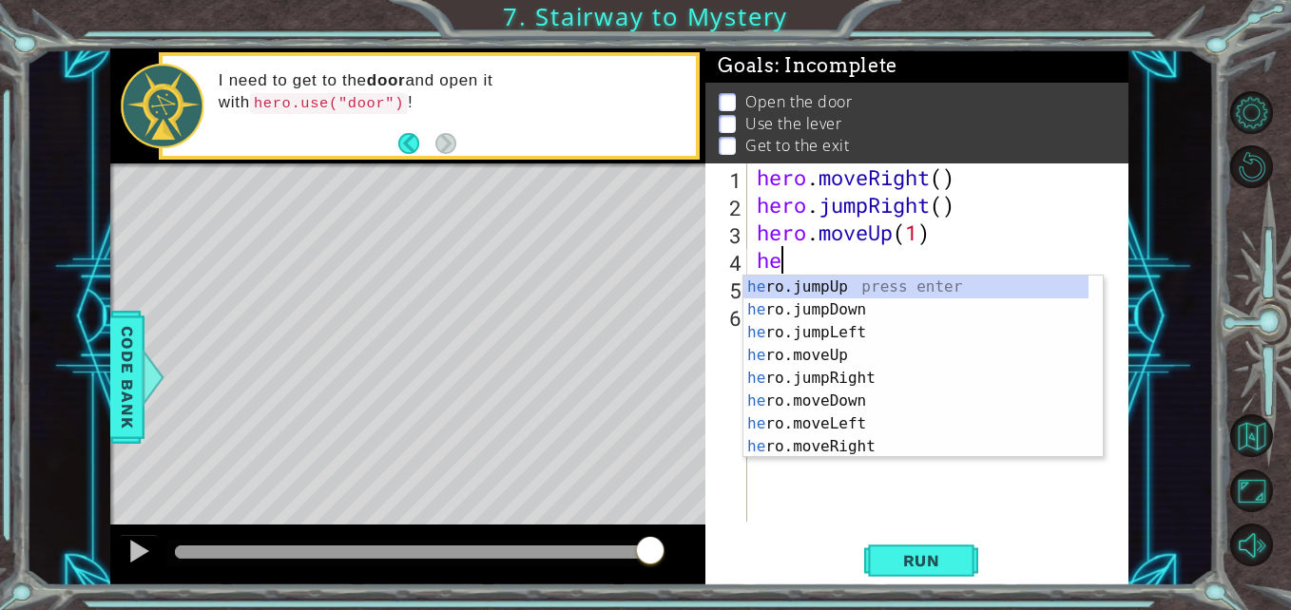
type textarea "h"
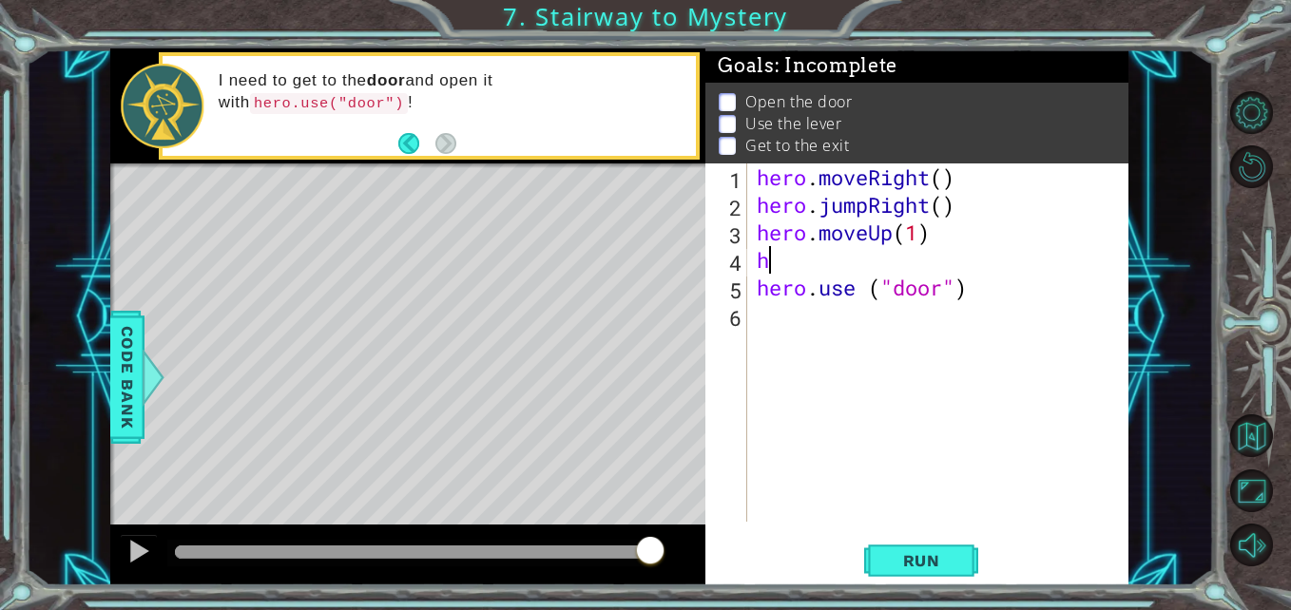
click at [958, 259] on div "hero . moveRight ( ) hero . jumpRight ( ) hero . moveUp ( 1 ) h hero . use ( "d…" at bounding box center [943, 369] width 380 height 413
paste textarea "hero.moveRight()"
type textarea "hero.moveRight()"
click at [906, 318] on div "hero . moveRight ( ) hero . jumpRight ( ) hero . moveUp ( 1 ) hero . moveRight …" at bounding box center [943, 369] width 380 height 413
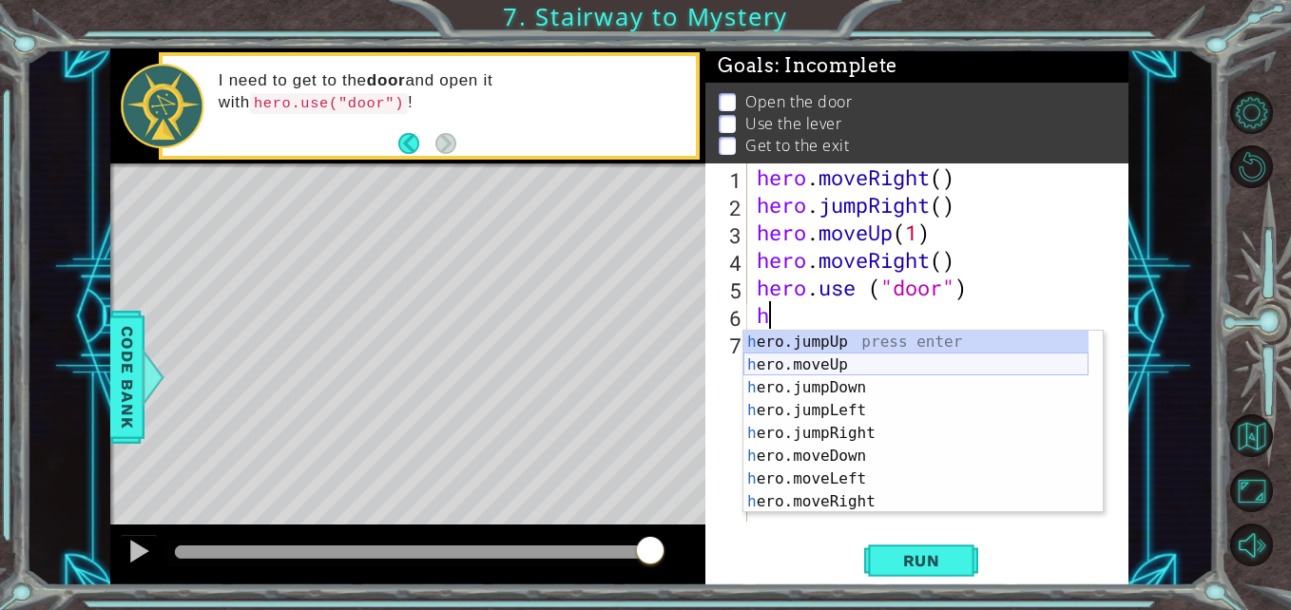
click at [898, 366] on div "h ero.jumpUp press enter h ero.moveUp press enter h ero.jumpDown press enter h …" at bounding box center [915, 445] width 345 height 228
type textarea "hero.moveUp(1)"
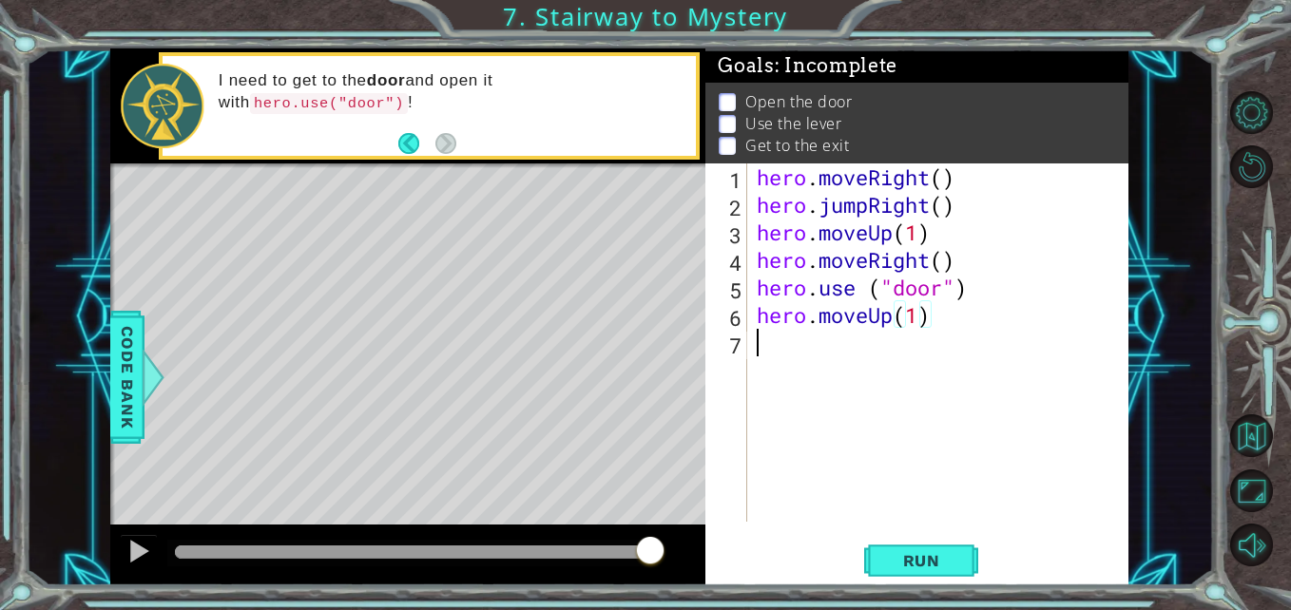
click at [862, 355] on div "hero . moveRight ( ) hero . jumpRight ( ) hero . moveUp ( 1 ) hero . moveRight …" at bounding box center [943, 369] width 380 height 413
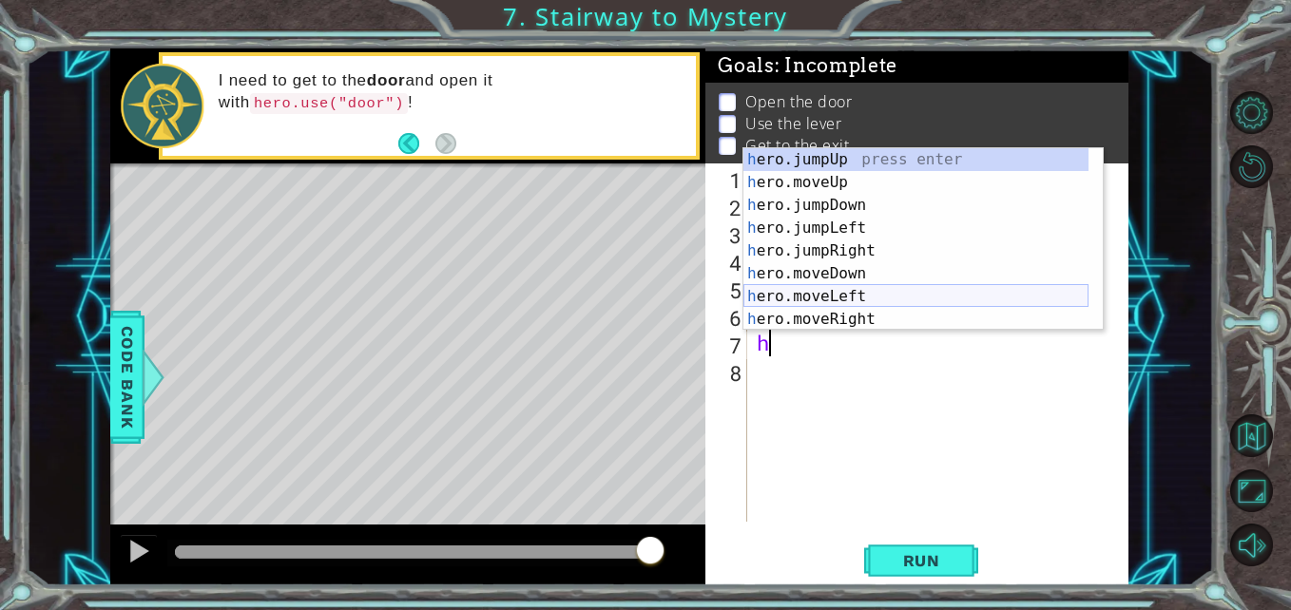
click at [847, 297] on div "h ero.jumpUp press enter h ero.moveUp press enter h ero.jumpDown press enter h …" at bounding box center [915, 262] width 345 height 228
type textarea "hero.moveLeft(1)"
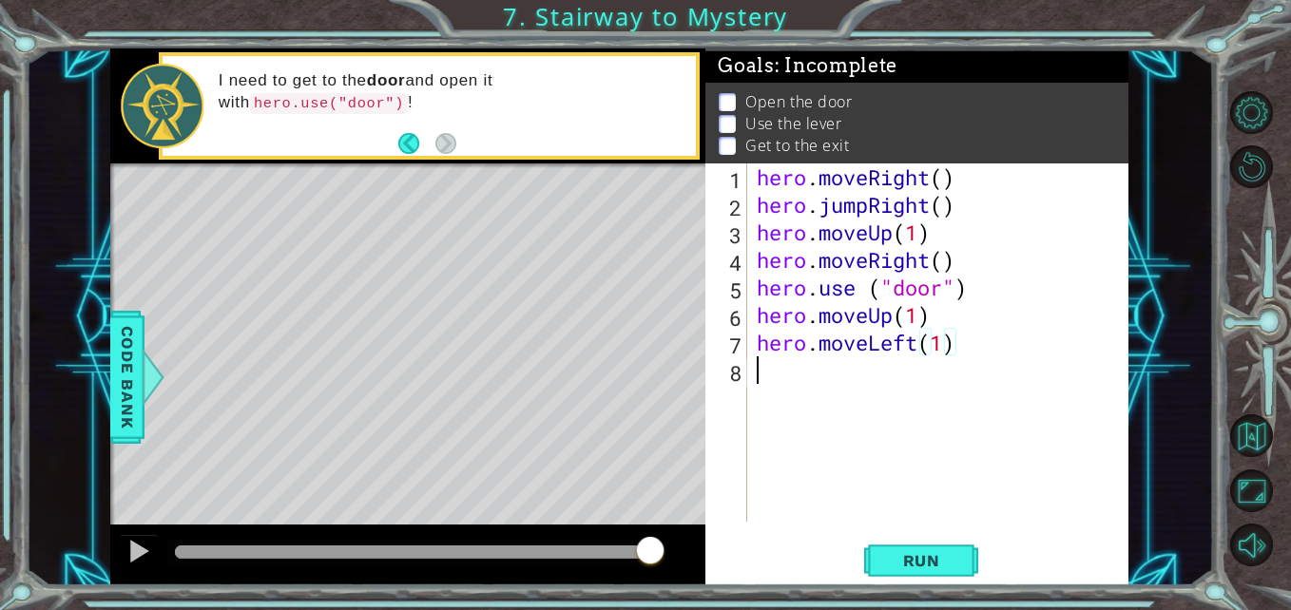
click at [822, 394] on div "hero . moveRight ( ) hero . jumpRight ( ) hero . moveUp ( 1 ) hero . moveRight …" at bounding box center [943, 369] width 380 height 413
type textarea "hero.use("lever")"
click at [782, 396] on div "hero . moveRight ( ) hero . jumpRight ( ) hero . moveUp ( 1 ) hero . moveRight …" at bounding box center [943, 369] width 380 height 413
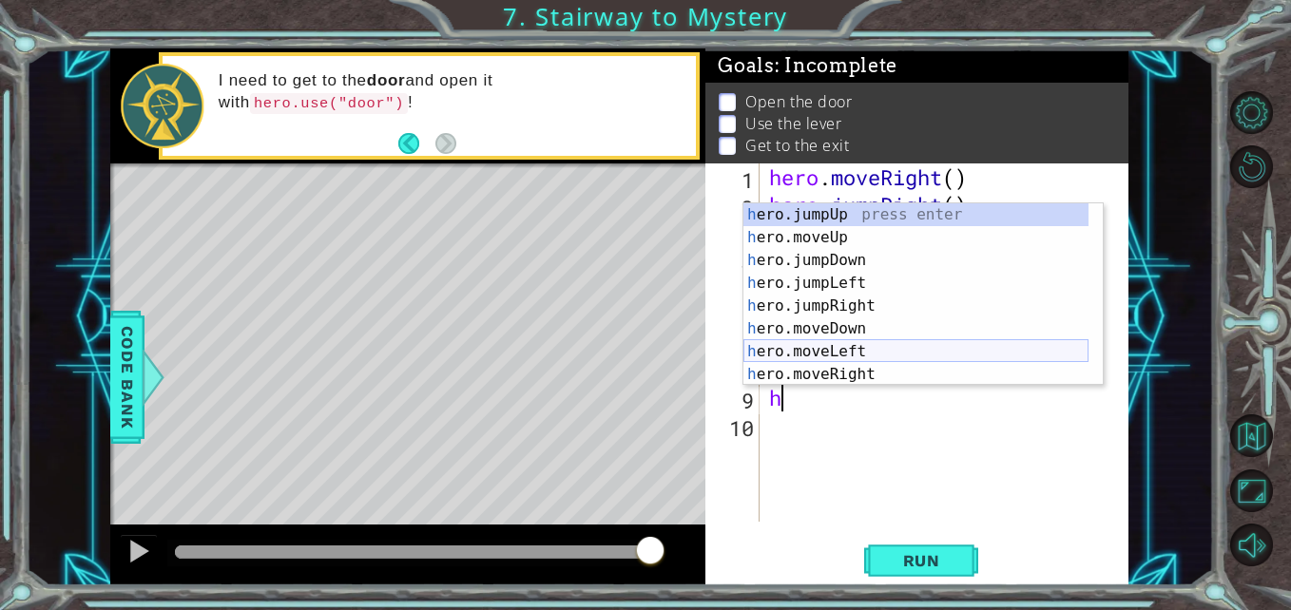
click at [882, 359] on div "h ero.jumpUp press enter h ero.moveUp press enter h ero.jumpDown press enter h …" at bounding box center [915, 317] width 345 height 228
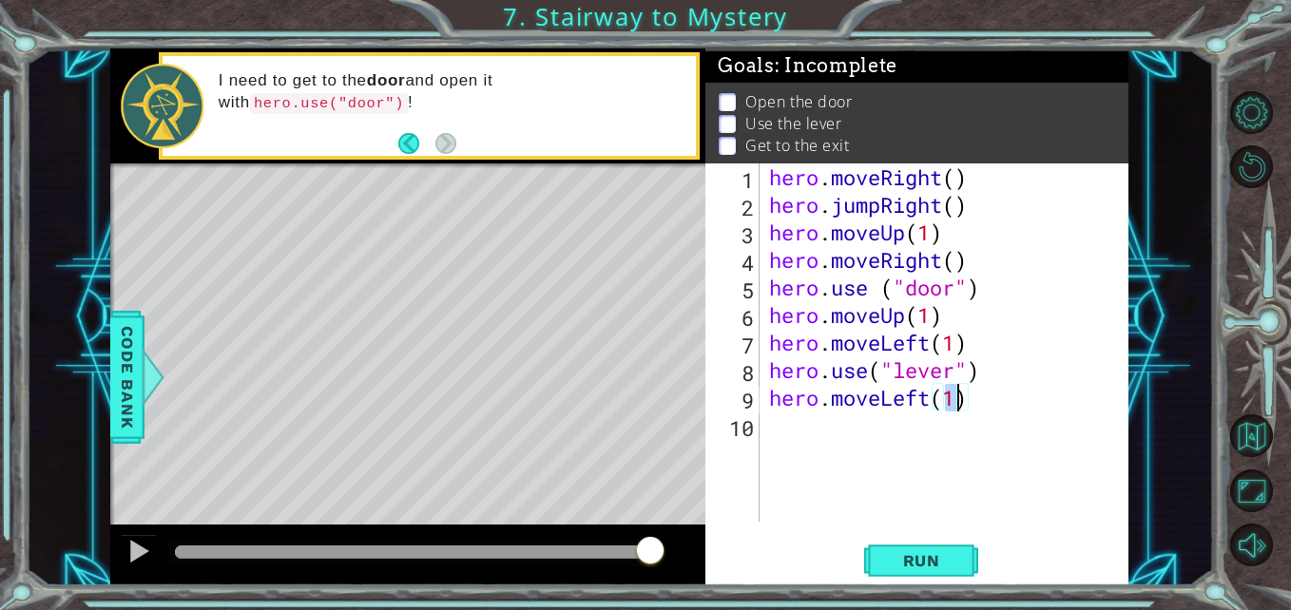
type textarea "hero.moveLeft(2)"
click at [950, 448] on div "hero . moveRight ( ) hero . jumpRight ( ) hero . moveUp ( 1 ) hero . moveRight …" at bounding box center [949, 369] width 369 height 413
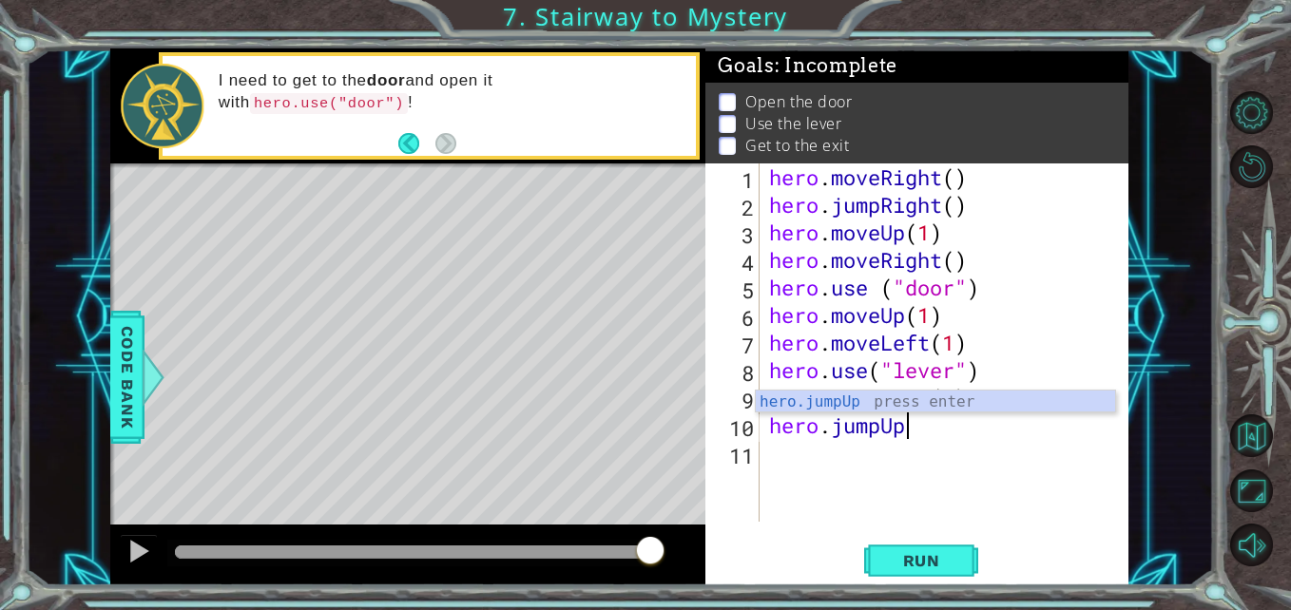
scroll to position [0, 6]
type textarea "hero.jumpUp()"
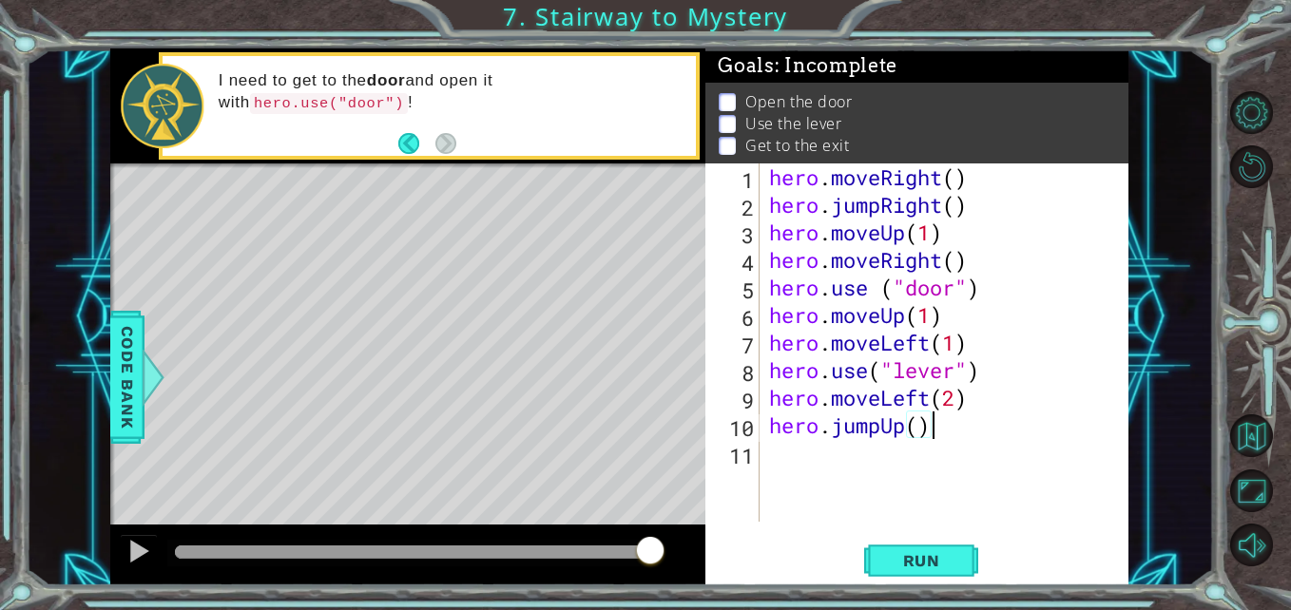
scroll to position [0, 0]
type textarea "h"
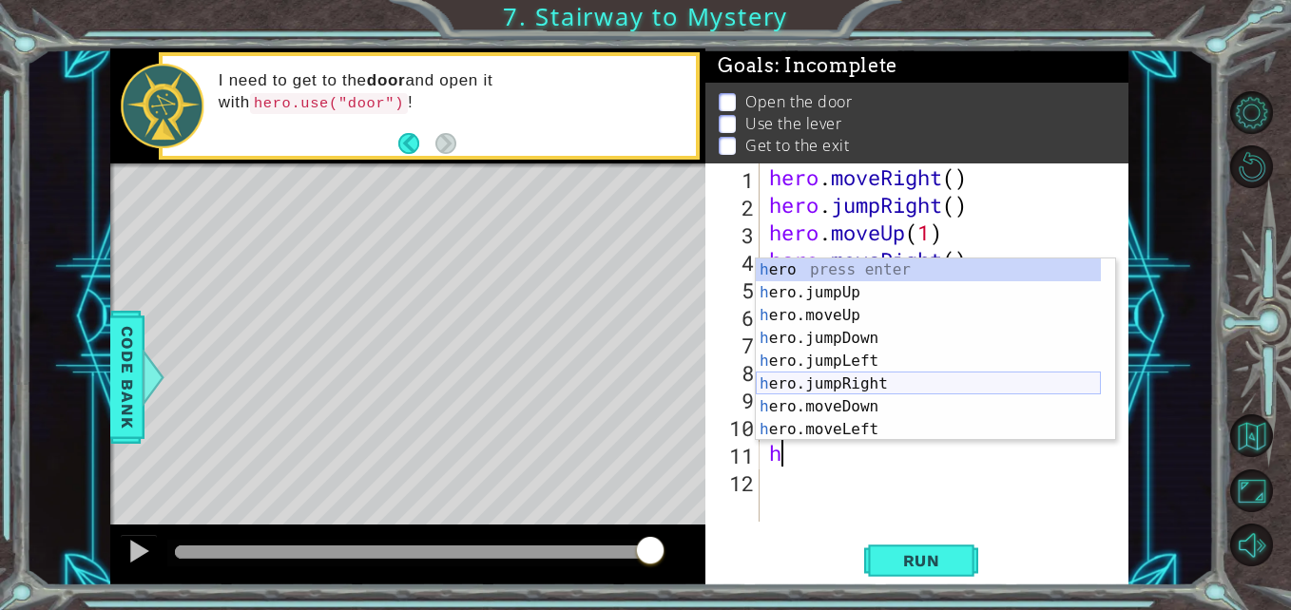
click at [890, 385] on div "h ero press enter h ero.jumpUp press enter h ero.moveUp press enter h ero.jumpD…" at bounding box center [928, 373] width 345 height 228
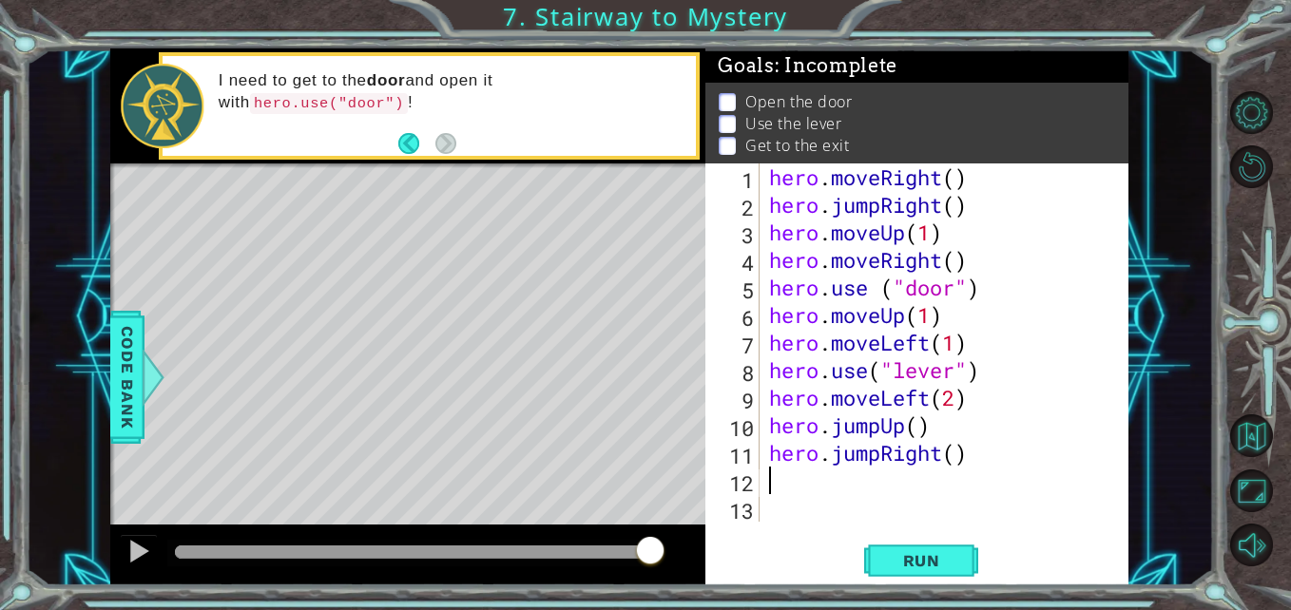
click at [881, 458] on div "hero . moveRight ( ) hero . jumpRight ( ) hero . moveUp ( 1 ) hero . moveRight …" at bounding box center [949, 369] width 369 height 413
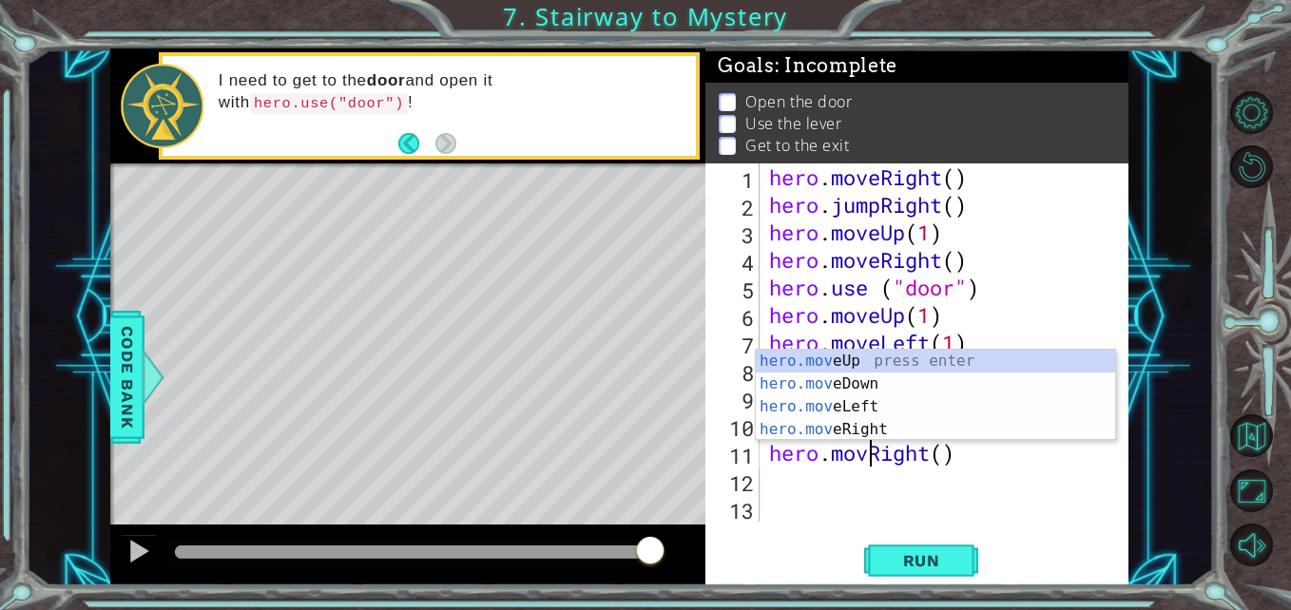
type textarea "hero.moveRight()"
click at [884, 468] on div "hero . moveRight ( ) hero . jumpRight ( ) hero . moveUp ( 1 ) hero . moveRight …" at bounding box center [949, 369] width 369 height 413
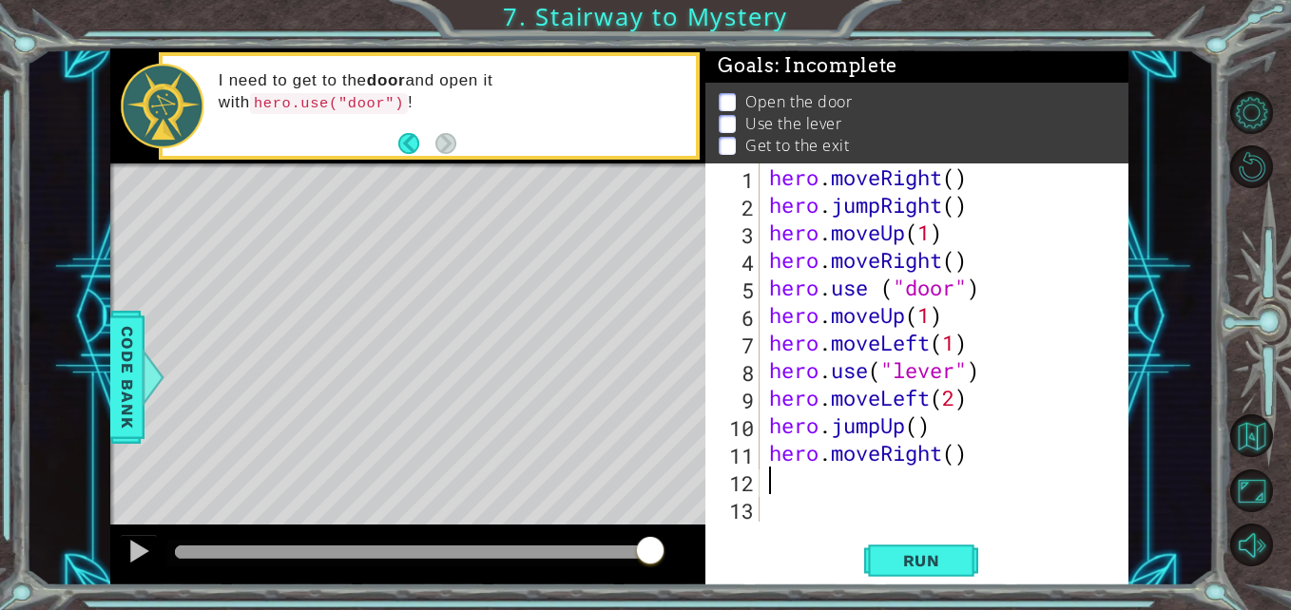
scroll to position [0, 0]
click at [923, 554] on span "Run" at bounding box center [921, 560] width 75 height 19
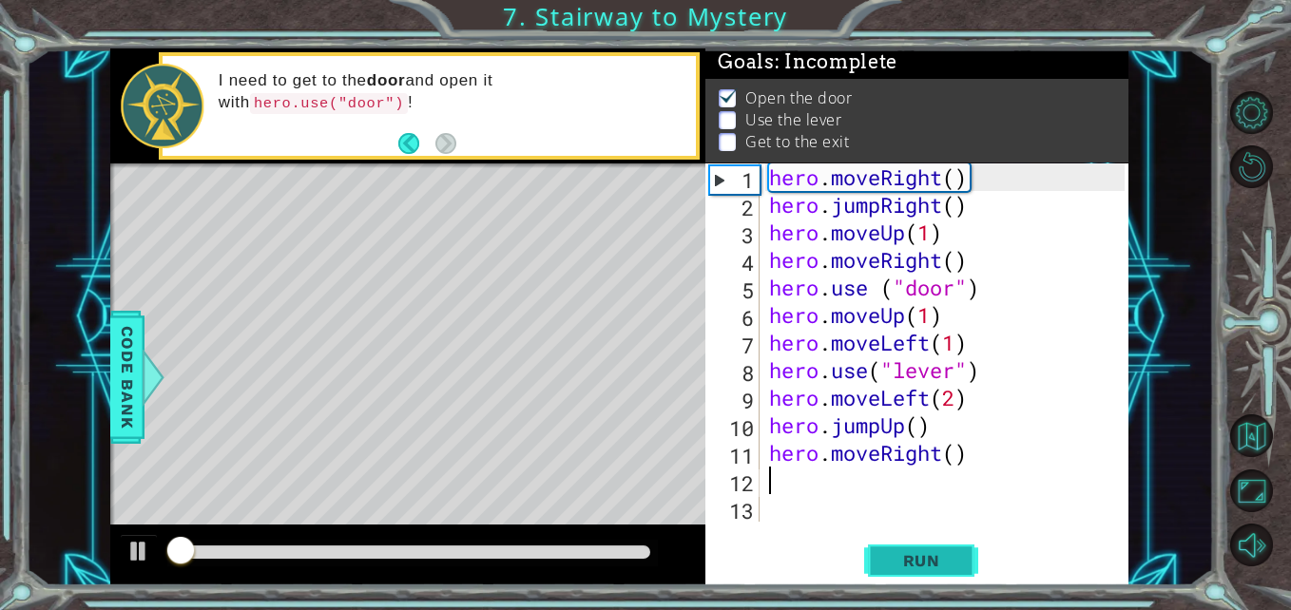
scroll to position [14, 0]
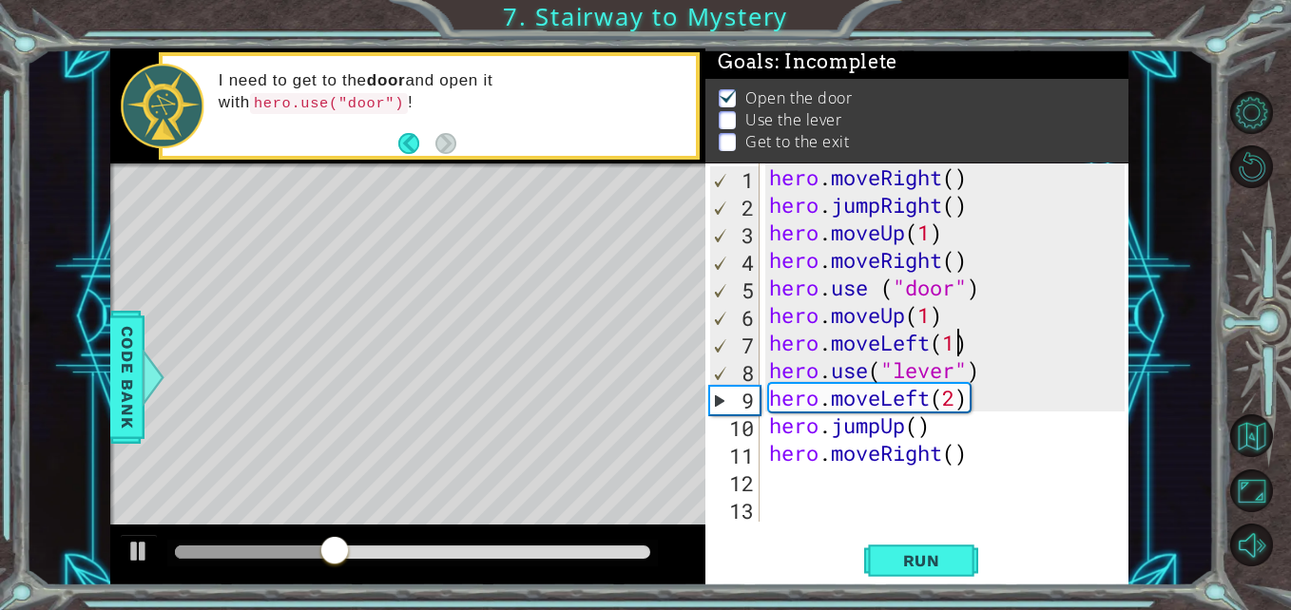
click at [953, 346] on div "hero . moveRight ( ) hero . jumpRight ( ) hero . moveUp ( 1 ) hero . moveRight …" at bounding box center [949, 369] width 369 height 413
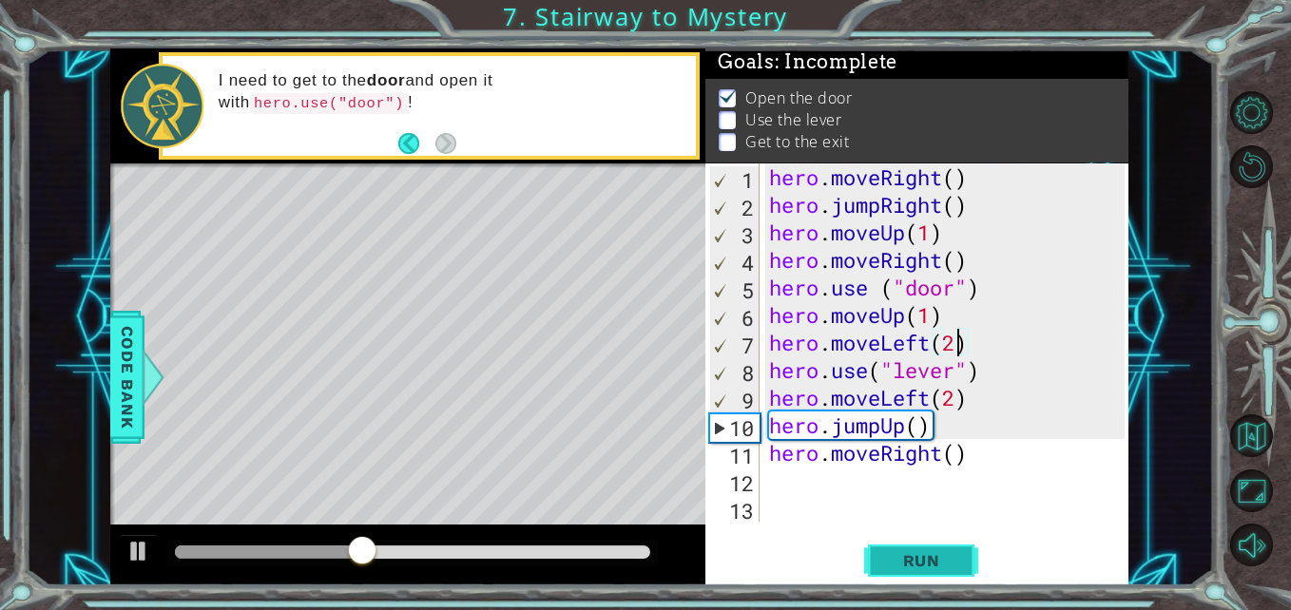
click at [925, 556] on span "Run" at bounding box center [921, 560] width 75 height 19
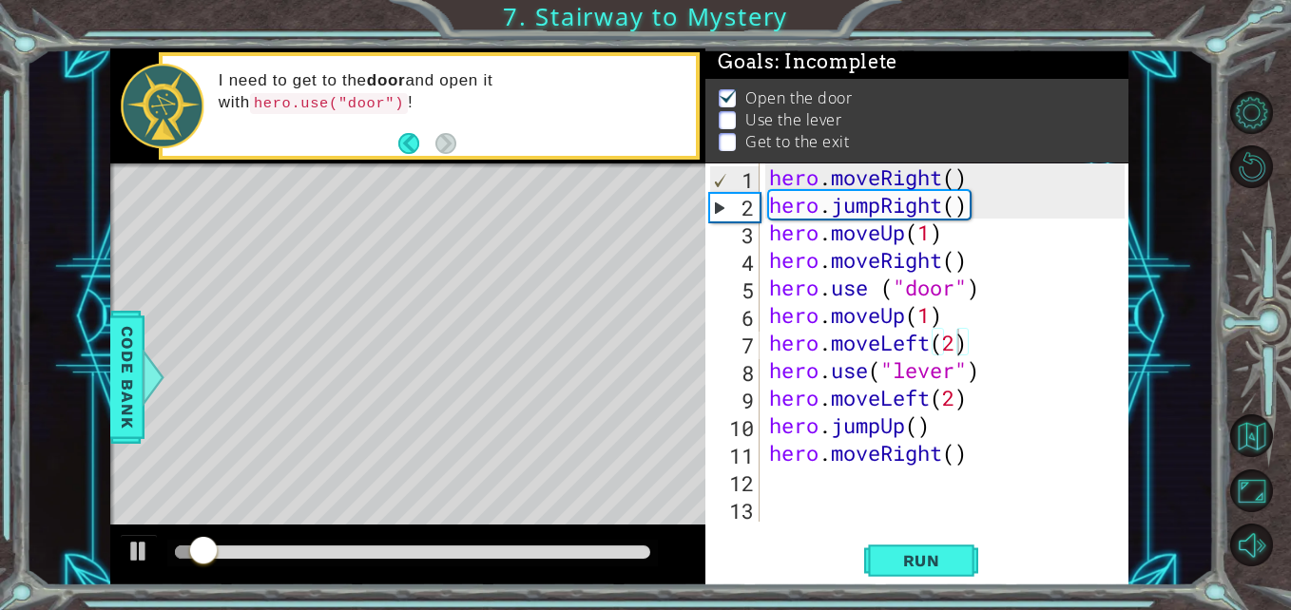
click at [1038, 545] on div "Run" at bounding box center [921, 561] width 423 height 42
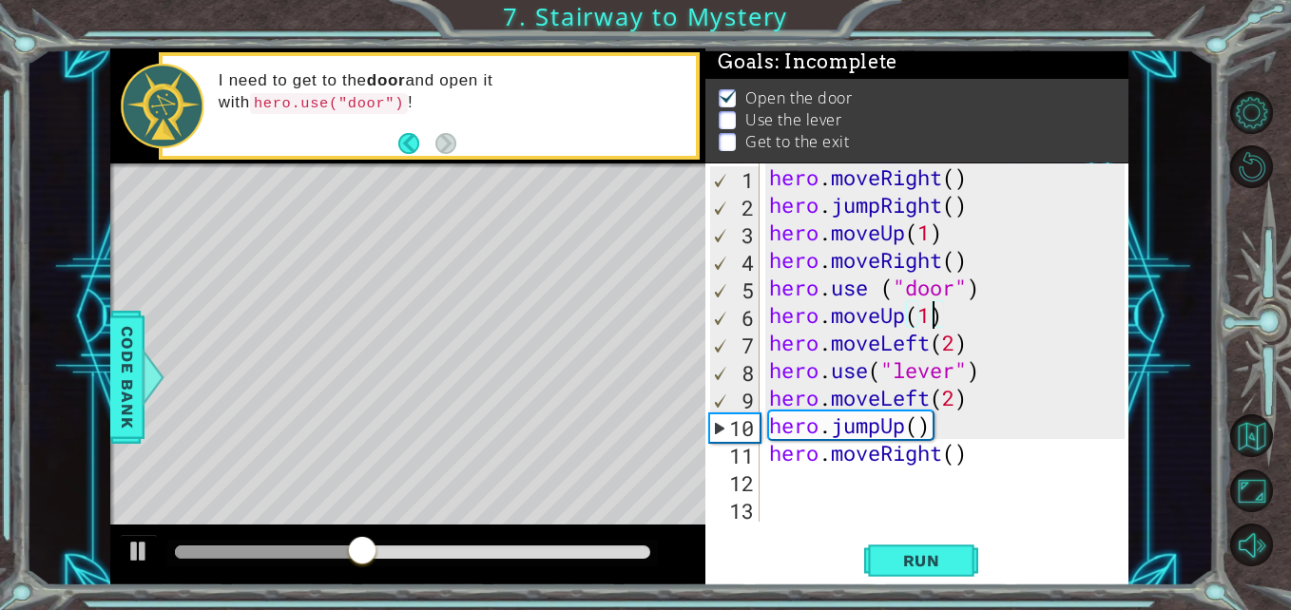
click at [932, 319] on div "hero . moveRight ( ) hero . jumpRight ( ) hero . moveUp ( 1 ) hero . moveRight …" at bounding box center [949, 369] width 369 height 413
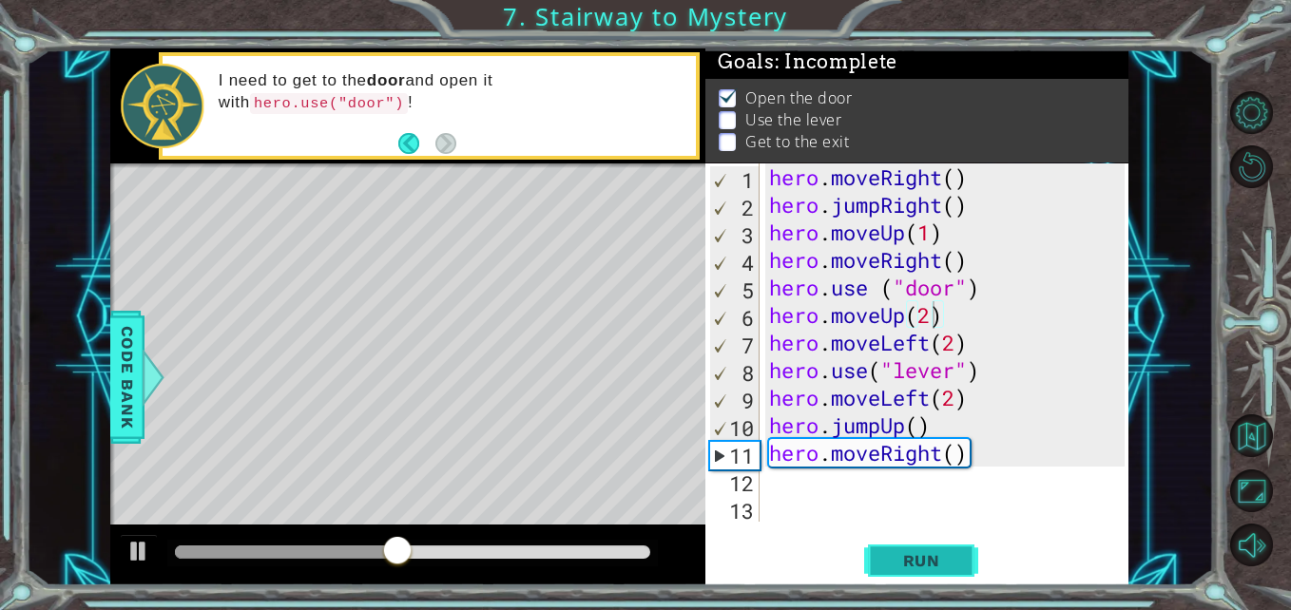
click at [931, 551] on span "Run" at bounding box center [921, 560] width 75 height 19
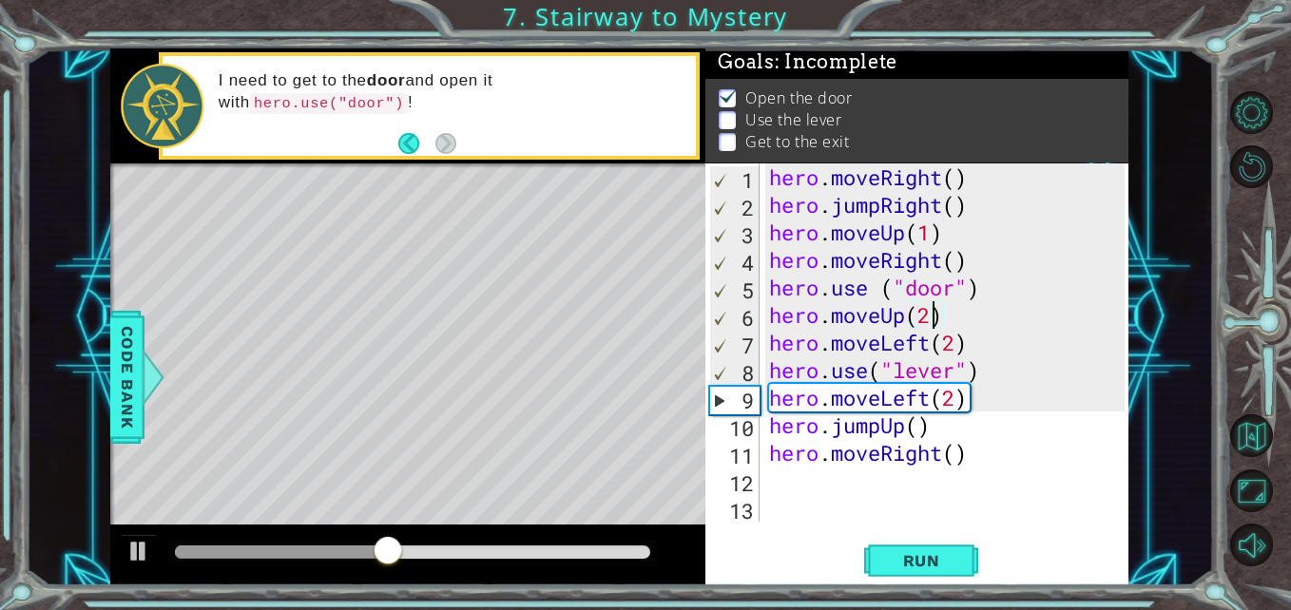
click at [950, 338] on div "hero . moveRight ( ) hero . jumpRight ( ) hero . moveUp ( 1 ) hero . moveRight …" at bounding box center [949, 369] width 369 height 413
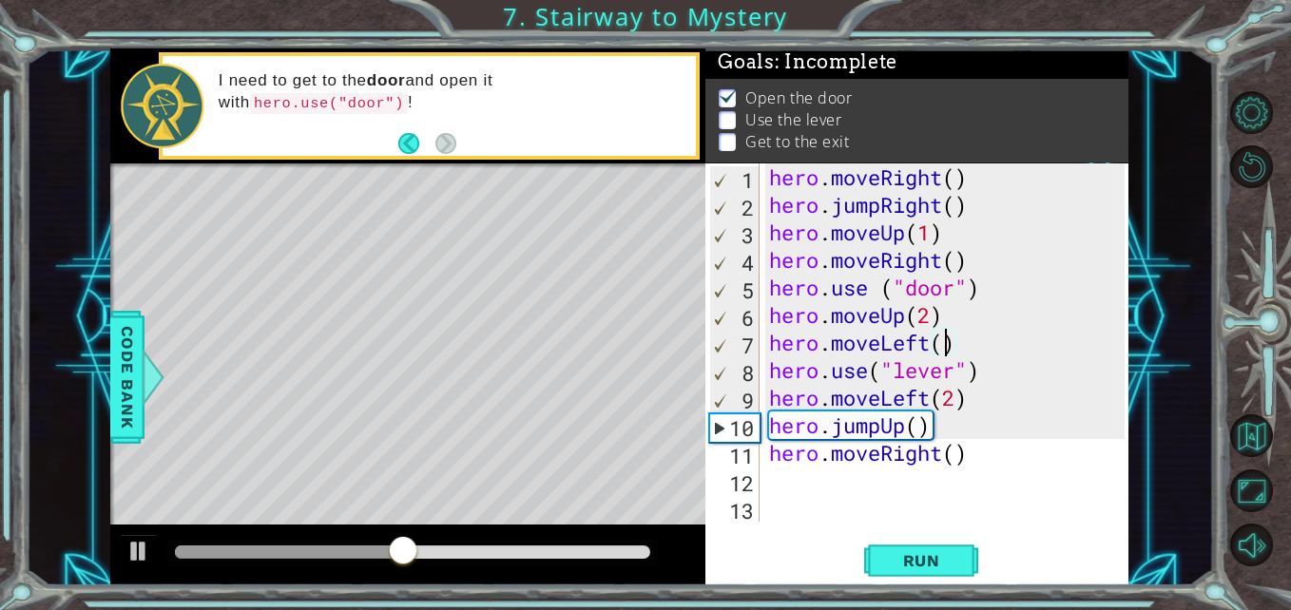
scroll to position [0, 9]
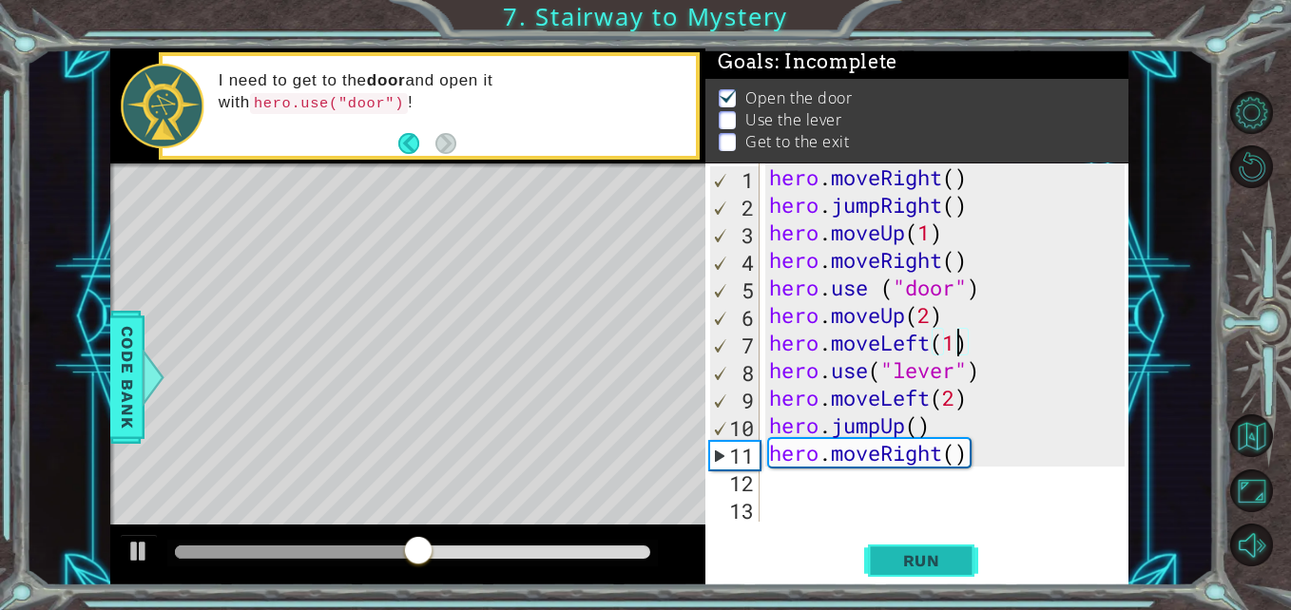
click at [937, 558] on span "Run" at bounding box center [921, 560] width 75 height 19
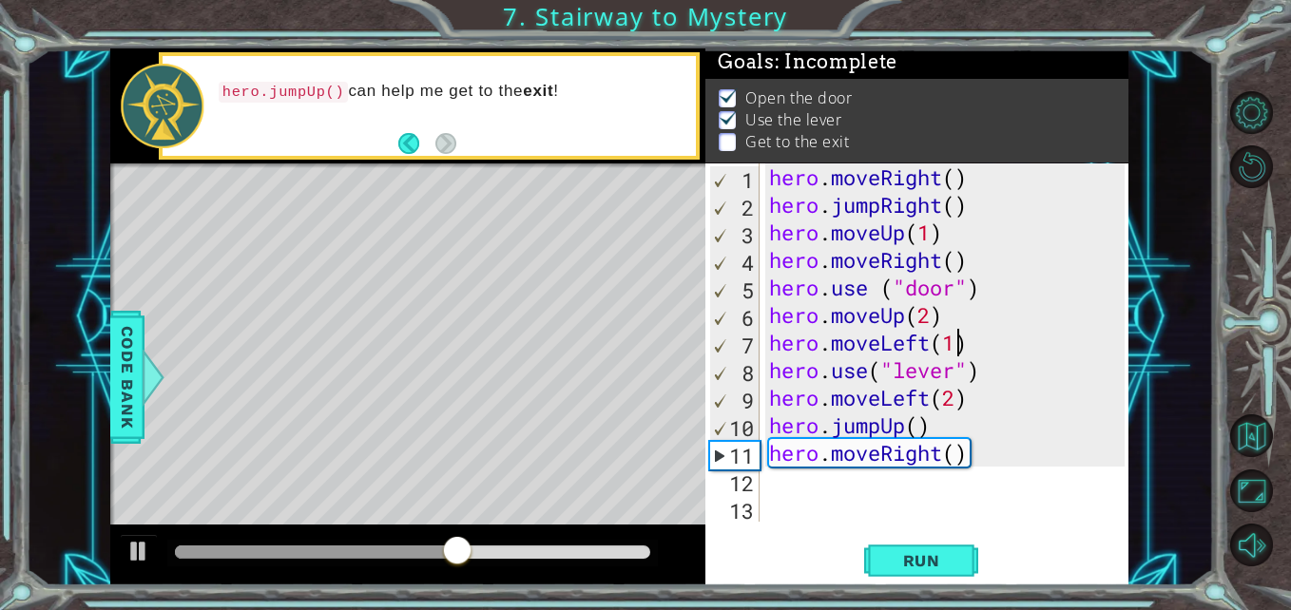
click at [952, 457] on div "hero . moveRight ( ) hero . jumpRight ( ) hero . moveUp ( 1 ) hero . moveRight …" at bounding box center [949, 369] width 369 height 413
type textarea "hero.moveRight(2)"
click at [945, 560] on span "Run" at bounding box center [921, 560] width 75 height 19
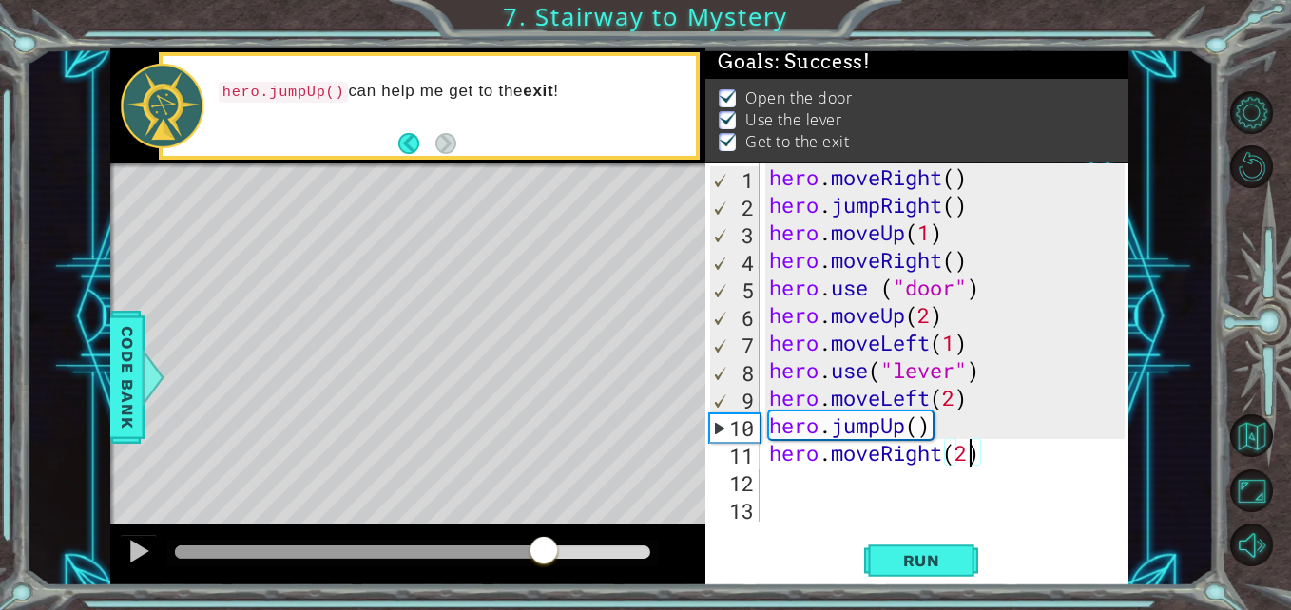
drag, startPoint x: 486, startPoint y: 550, endPoint x: 544, endPoint y: 566, distance: 60.2
click at [544, 559] on div at bounding box center [412, 552] width 475 height 13
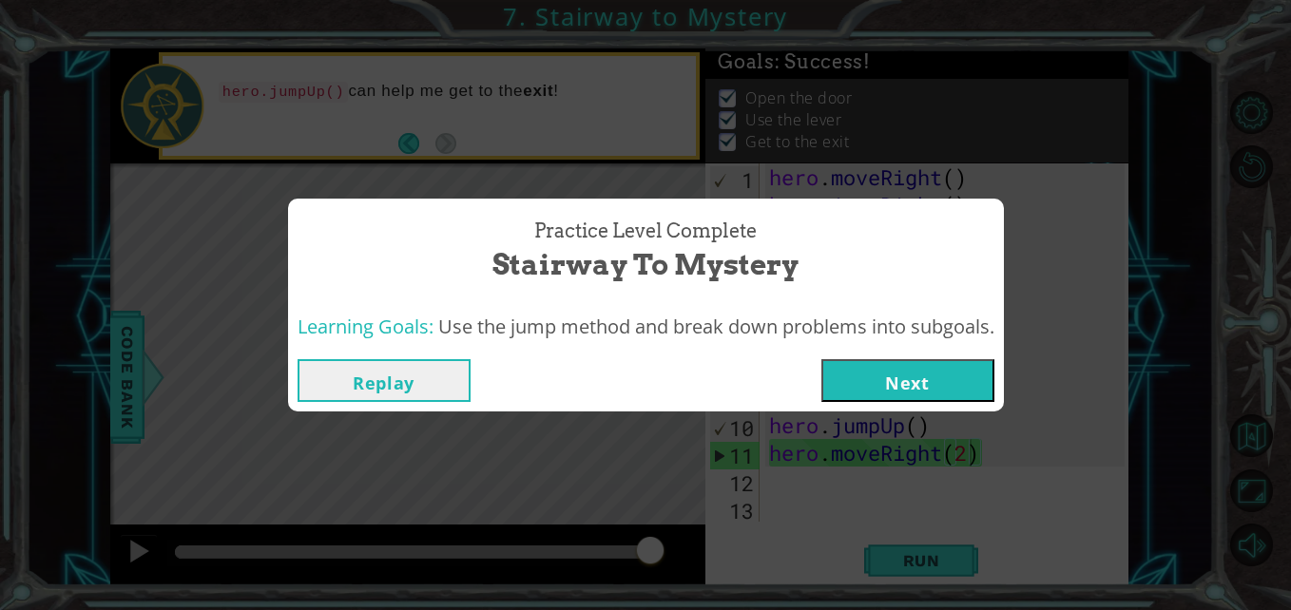
click at [921, 387] on button "Next" at bounding box center [907, 380] width 173 height 43
